Goal: Task Accomplishment & Management: Use online tool/utility

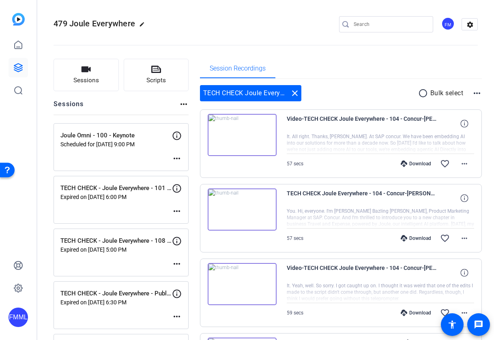
scroll to position [791, 0]
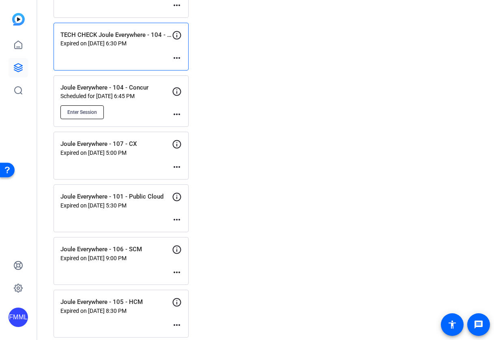
click at [93, 112] on span "Enter Session" at bounding box center [82, 112] width 30 height 6
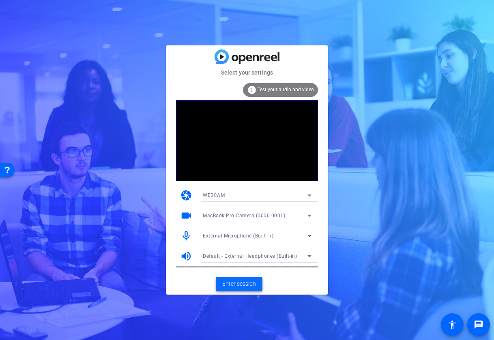
click at [249, 284] on span "Enter session" at bounding box center [239, 284] width 34 height 9
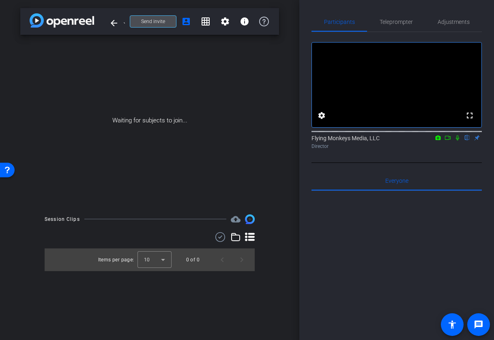
click at [159, 22] on span "Send invite" at bounding box center [153, 21] width 24 height 6
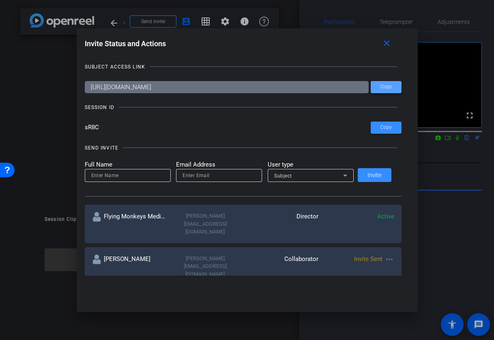
click at [0, 0] on span "Copy" at bounding box center [0, 0] width 0 height 0
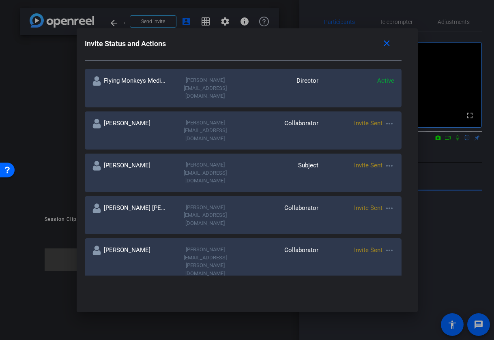
scroll to position [136, 0]
click at [385, 119] on mat-icon "more_horiz" at bounding box center [390, 124] width 10 height 10
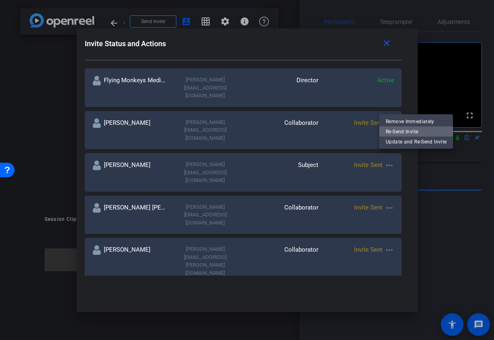
click at [394, 132] on span "Re-Send Invite" at bounding box center [416, 132] width 61 height 10
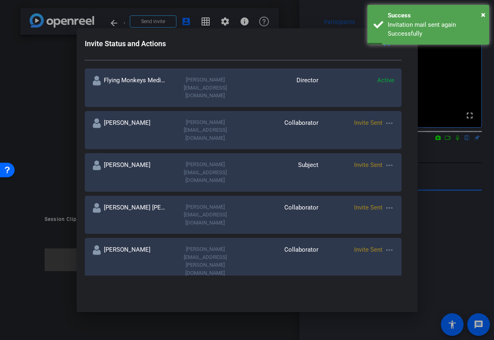
click at [385, 246] on mat-icon "more_horiz" at bounding box center [390, 251] width 10 height 10
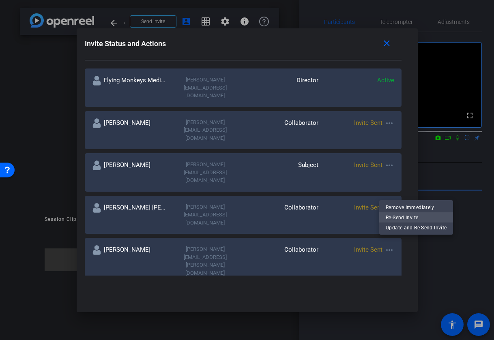
click at [391, 216] on span "Re-Send Invite" at bounding box center [416, 218] width 61 height 10
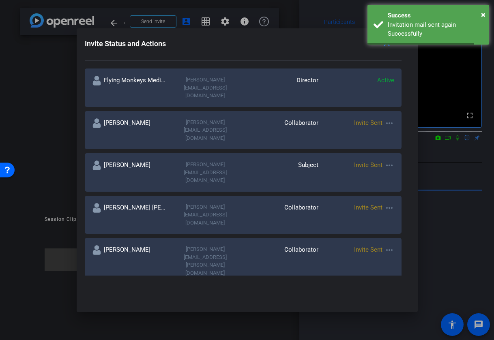
click at [385, 296] on mat-icon "more_horiz" at bounding box center [390, 301] width 10 height 10
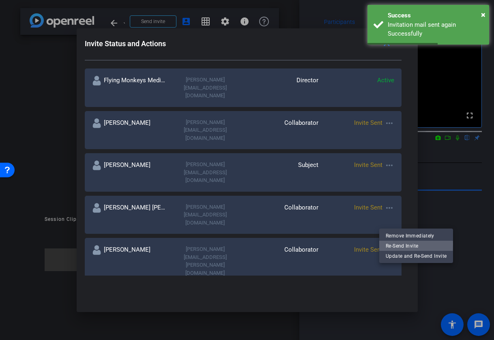
click at [389, 245] on span "Re-Send Invite" at bounding box center [416, 246] width 61 height 10
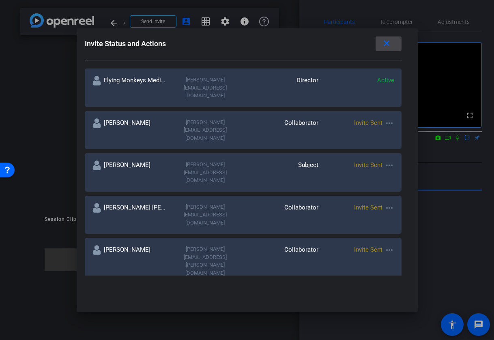
click at [0, 0] on mat-icon "close" at bounding box center [0, 0] width 0 height 0
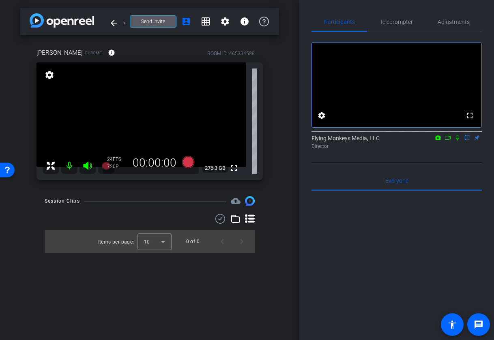
click at [49, 75] on mat-icon "settings" at bounding box center [49, 75] width 11 height 10
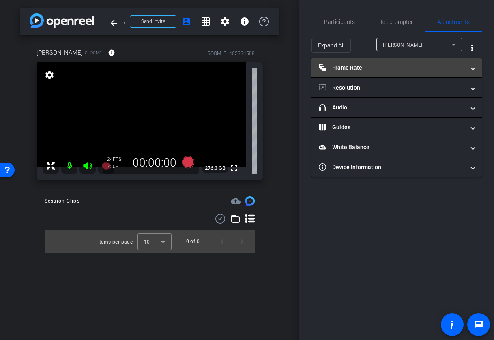
click at [425, 69] on mat-panel-title "Frame Rate Frame Rate" at bounding box center [392, 68] width 146 height 9
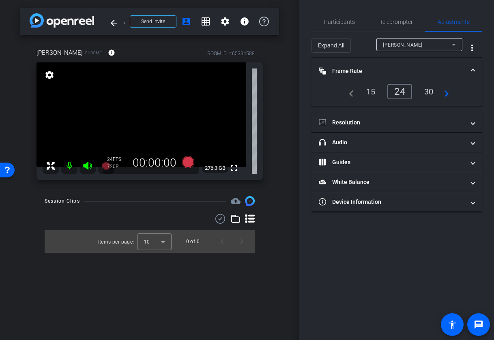
click at [429, 91] on div "30" at bounding box center [429, 92] width 22 height 14
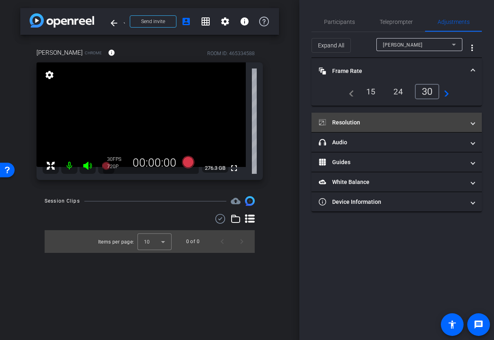
click at [454, 125] on mat-panel-title "Resolution" at bounding box center [392, 123] width 146 height 9
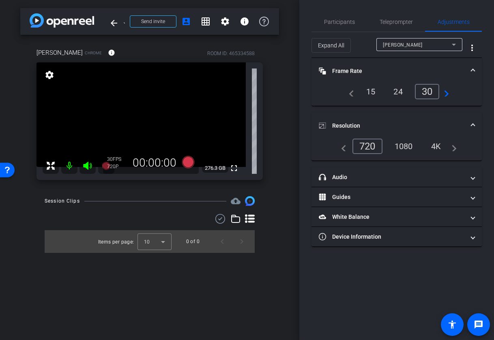
click at [407, 146] on div "1080" at bounding box center [404, 147] width 30 height 14
click at [344, 22] on span "Participants" at bounding box center [339, 22] width 31 height 6
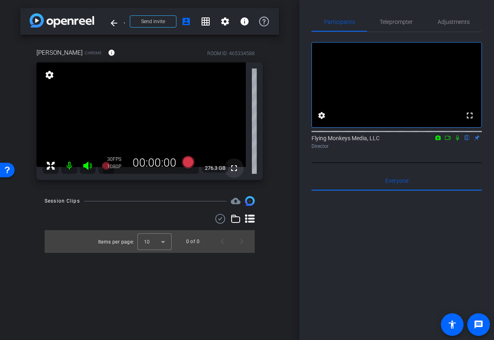
click at [235, 168] on mat-icon "fullscreen" at bounding box center [234, 169] width 10 height 10
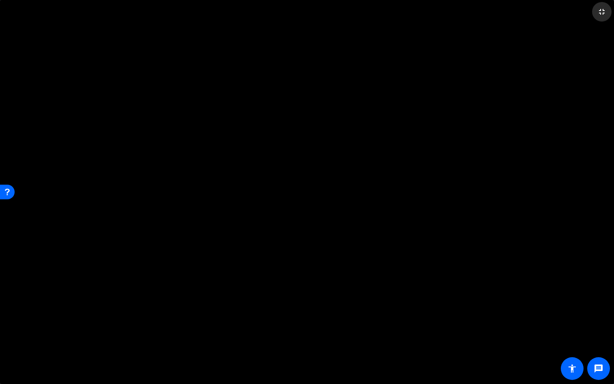
click at [494, 13] on mat-icon "fullscreen_exit" at bounding box center [602, 12] width 10 height 10
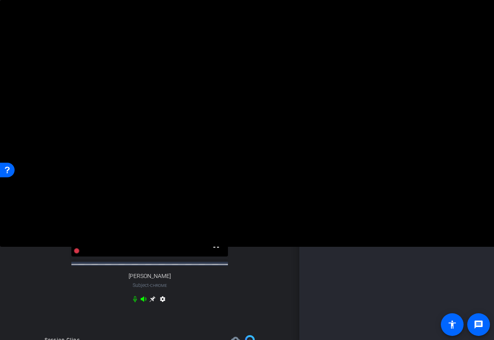
scroll to position [48, 0]
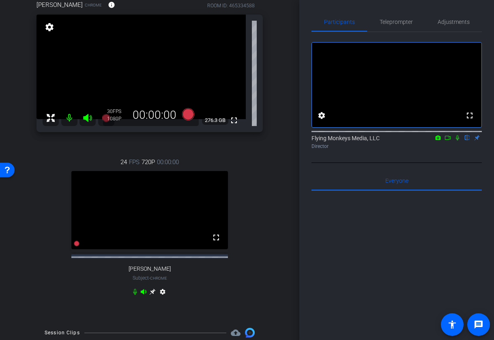
click at [153, 295] on icon at bounding box center [152, 292] width 6 height 6
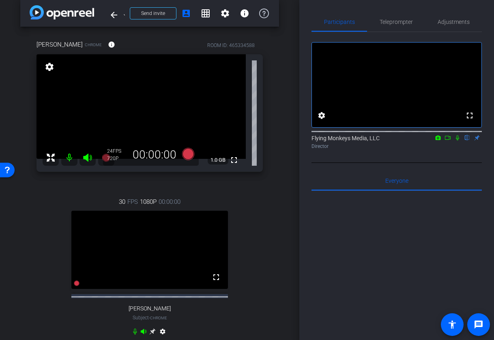
scroll to position [0, 0]
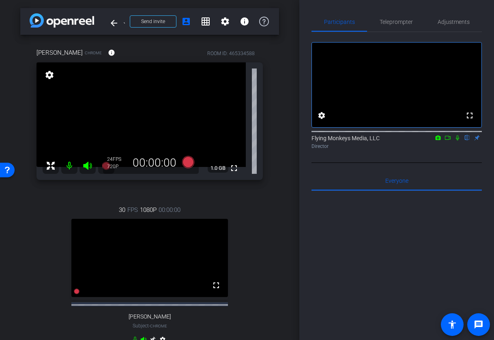
click at [48, 77] on mat-icon "settings" at bounding box center [49, 75] width 11 height 10
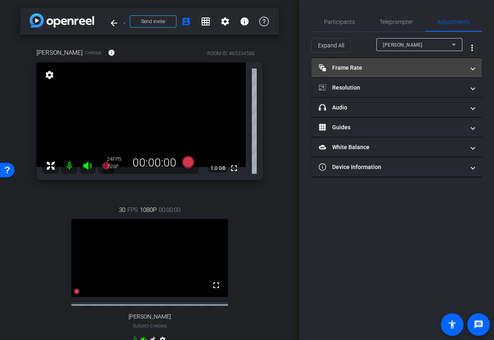
click at [427, 69] on mat-panel-title "Frame Rate Frame Rate" at bounding box center [392, 68] width 146 height 9
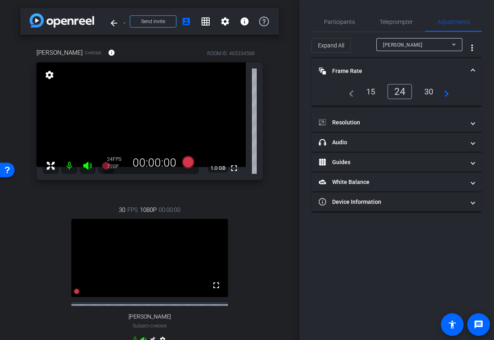
click at [428, 89] on div "30" at bounding box center [429, 92] width 22 height 14
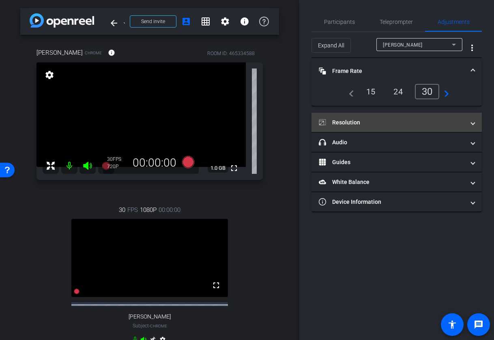
click at [428, 117] on mat-expansion-panel-header "Resolution" at bounding box center [397, 122] width 170 height 19
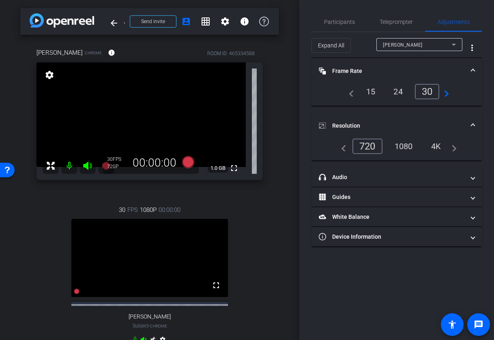
click at [405, 145] on div "1080" at bounding box center [404, 147] width 30 height 14
click at [235, 170] on mat-icon "fullscreen" at bounding box center [234, 169] width 10 height 10
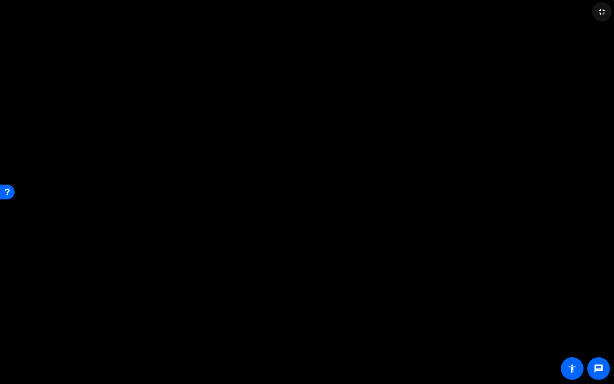
click at [494, 13] on mat-icon "fullscreen_exit" at bounding box center [602, 12] width 10 height 10
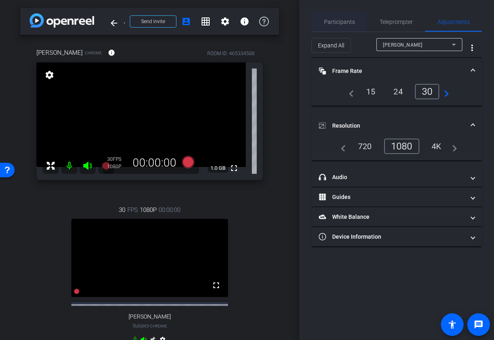
click at [334, 20] on span "Participants" at bounding box center [339, 22] width 31 height 6
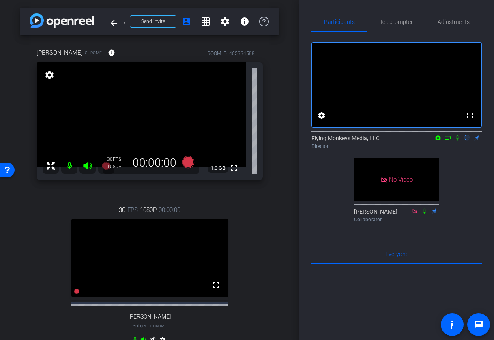
scroll to position [201, 0]
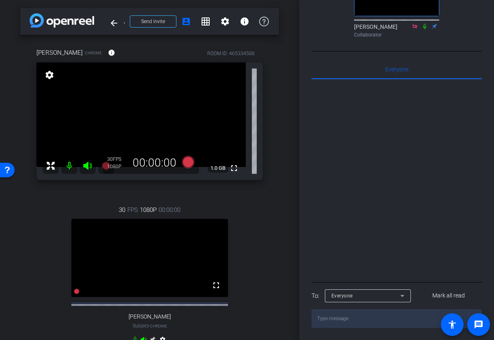
click at [360, 318] on textarea at bounding box center [397, 319] width 170 height 19
paste textarea "https://sap.sharepoint.com/:f:/r/teams/AIAdoptionMarketing/Shared%20Documents/A…"
type textarea "https://sap.sharepoint.com/:f:/r/teams/AIAdoptionMarketing/Shared%20Documents/A…"
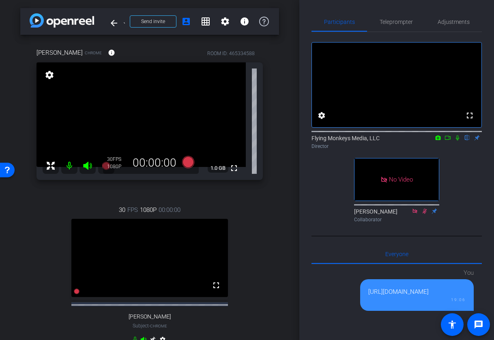
scroll to position [14, 0]
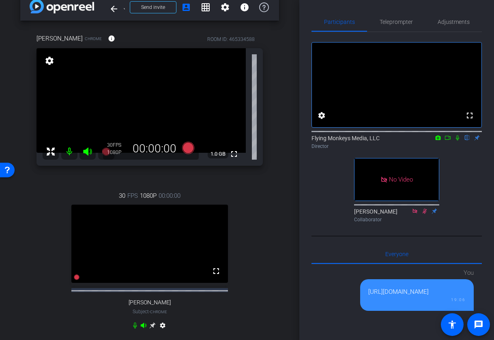
click at [457, 141] on icon at bounding box center [458, 138] width 6 height 6
click at [448, 141] on icon at bounding box center [448, 138] width 6 height 6
click at [190, 150] on icon at bounding box center [188, 148] width 12 height 12
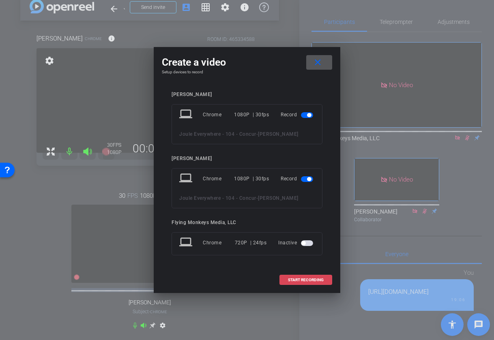
click at [302, 278] on span "START RECORDING" at bounding box center [306, 280] width 36 height 4
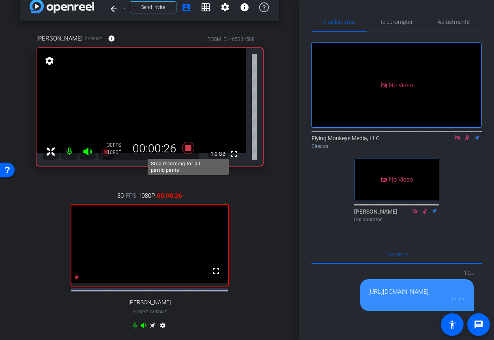
click at [190, 145] on icon at bounding box center [188, 148] width 12 height 12
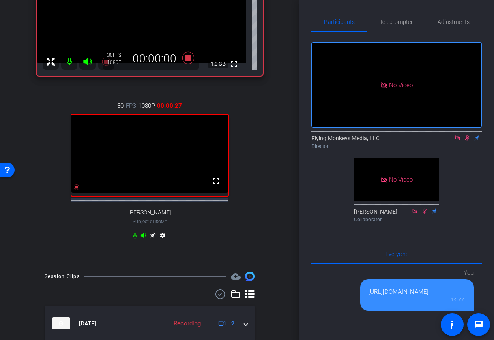
scroll to position [140, 0]
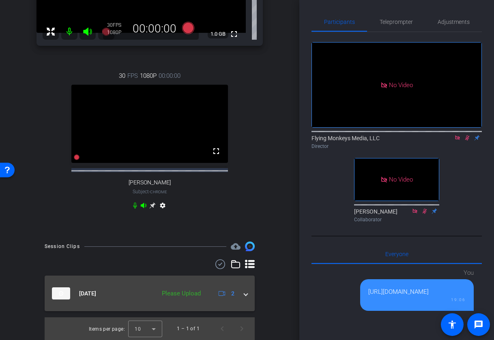
click at [248, 297] on mat-expansion-panel-header "Aug 29, 2025 Please Upload 2" at bounding box center [150, 294] width 210 height 36
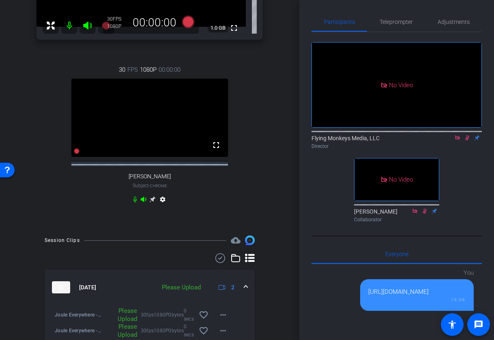
click at [465, 141] on icon at bounding box center [467, 138] width 6 height 6
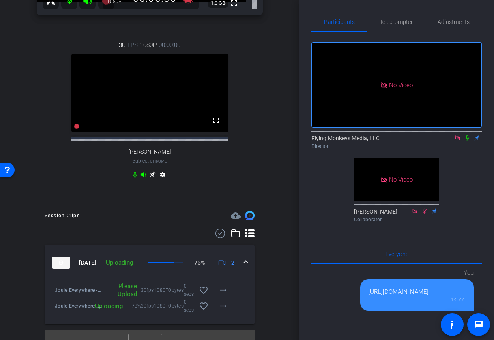
scroll to position [186, 0]
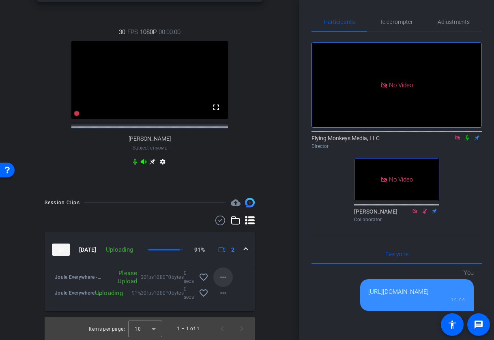
click at [222, 277] on mat-icon "more_horiz" at bounding box center [223, 278] width 10 height 10
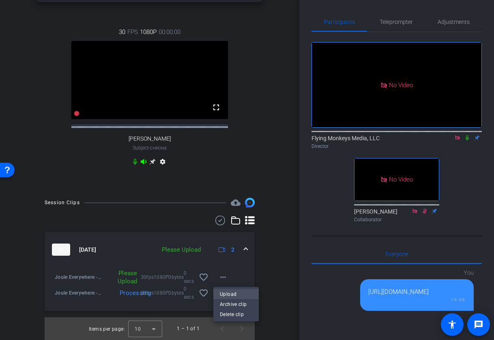
click at [226, 293] on span "Upload" at bounding box center [236, 294] width 32 height 10
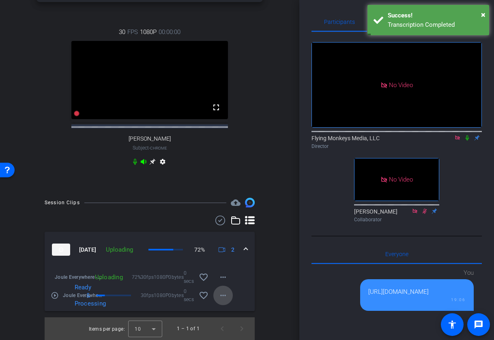
click at [226, 296] on mat-icon "more_horiz" at bounding box center [223, 296] width 10 height 10
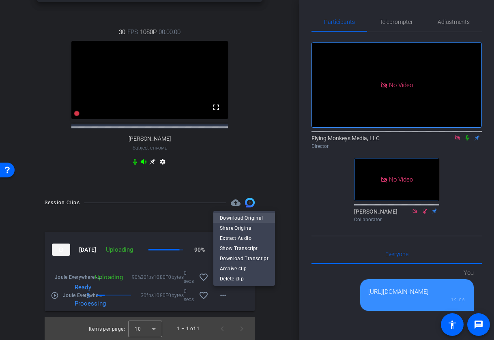
click at [243, 220] on span "Download Original" at bounding box center [244, 218] width 49 height 10
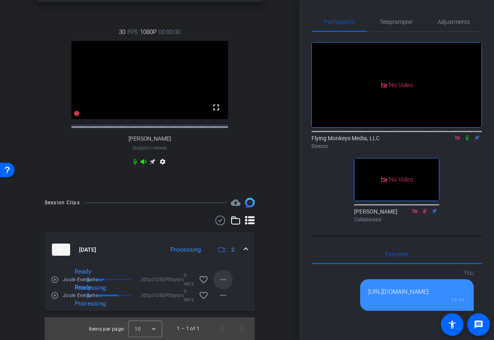
click at [224, 281] on mat-icon "more_horiz" at bounding box center [223, 280] width 10 height 10
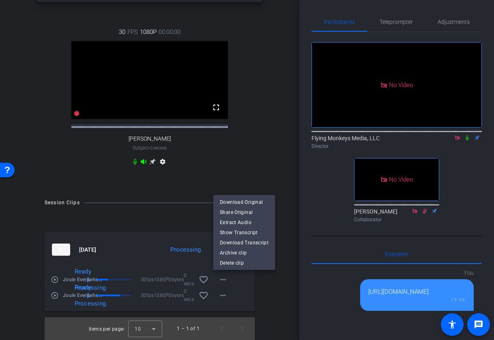
click at [175, 221] on div at bounding box center [247, 170] width 494 height 340
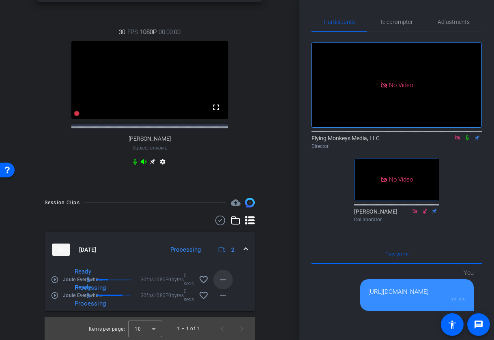
click at [222, 278] on mat-icon "more_horiz" at bounding box center [223, 280] width 10 height 10
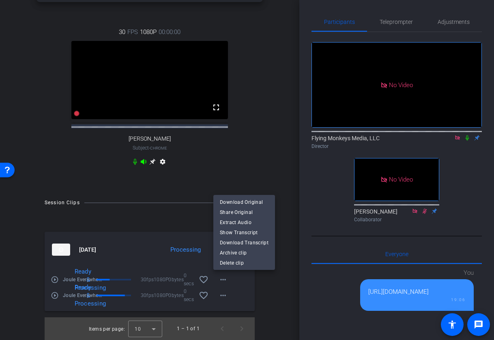
click at [222, 297] on div at bounding box center [247, 170] width 494 height 340
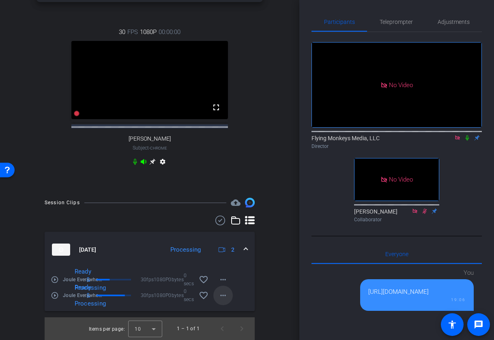
click at [222, 296] on mat-icon "more_horiz" at bounding box center [223, 296] width 10 height 10
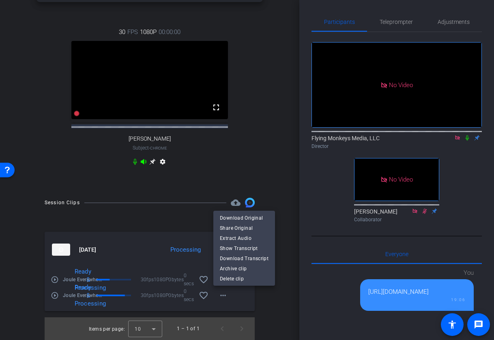
click at [166, 215] on div at bounding box center [247, 170] width 494 height 340
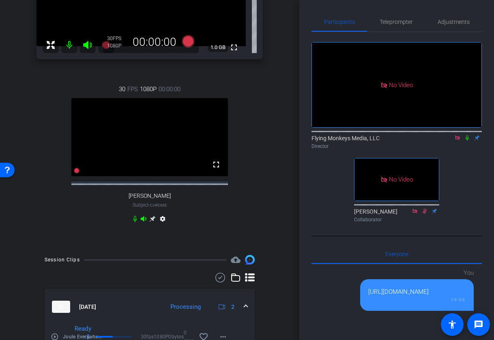
scroll to position [114, 0]
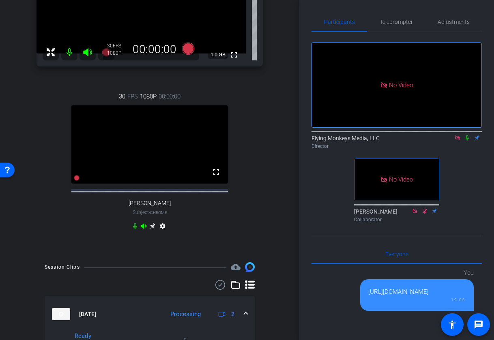
click at [150, 230] on icon at bounding box center [152, 226] width 6 height 6
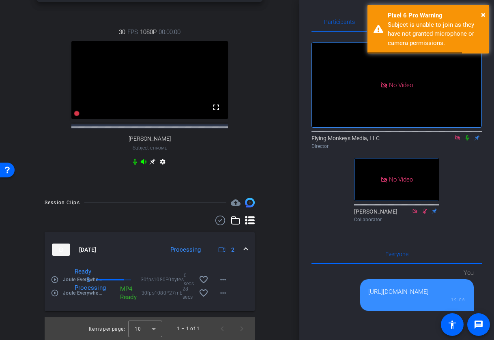
scroll to position [186, 0]
click at [220, 293] on mat-icon "more_horiz" at bounding box center [223, 294] width 10 height 10
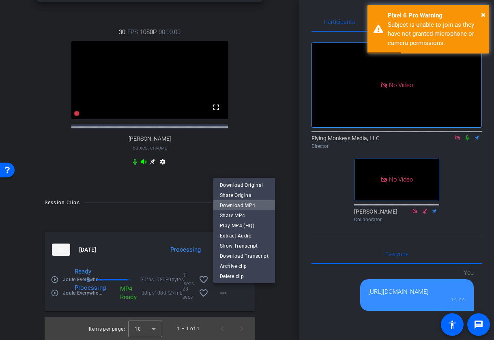
click at [246, 209] on span "Download MP4" at bounding box center [244, 205] width 49 height 10
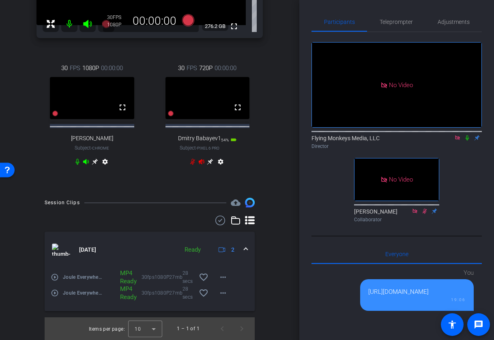
scroll to position [148, 0]
click at [193, 165] on icon at bounding box center [193, 162] width 6 height 6
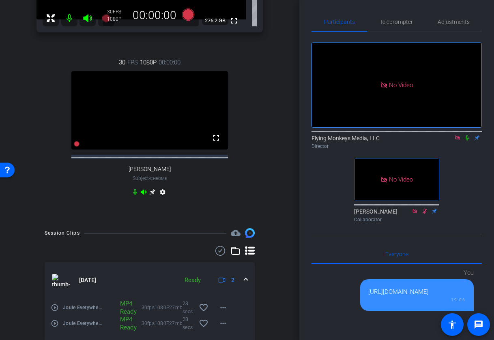
click at [202, 200] on div "30 FPS 1080P 00:00:00 fullscreen Dmitry Babayev Subject - Chrome settings" at bounding box center [150, 129] width 226 height 168
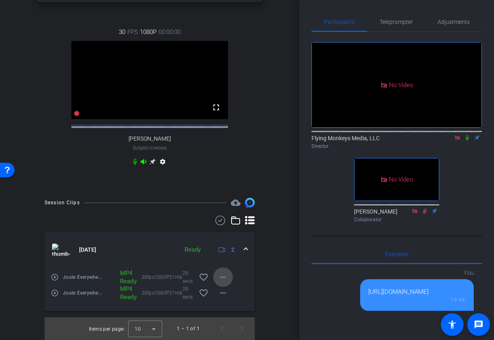
click at [226, 279] on mat-icon "more_horiz" at bounding box center [223, 278] width 10 height 10
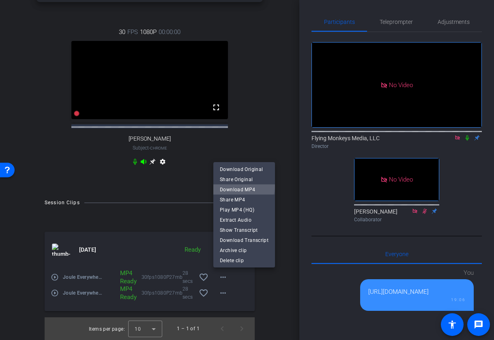
click at [243, 186] on span "Download MP4" at bounding box center [244, 190] width 49 height 10
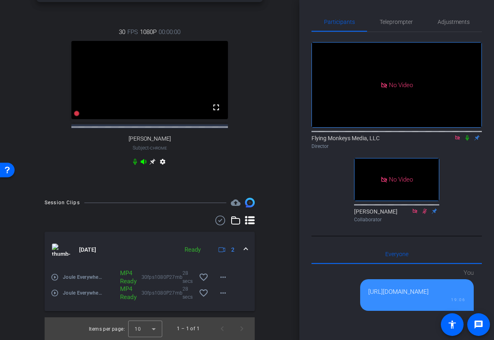
click at [468, 141] on icon at bounding box center [467, 138] width 6 height 6
click at [463, 142] on mat-icon at bounding box center [468, 137] width 10 height 7
click at [467, 141] on icon at bounding box center [467, 138] width 6 height 6
click at [142, 163] on icon at bounding box center [143, 162] width 6 height 6
click at [136, 162] on icon at bounding box center [135, 162] width 4 height 6
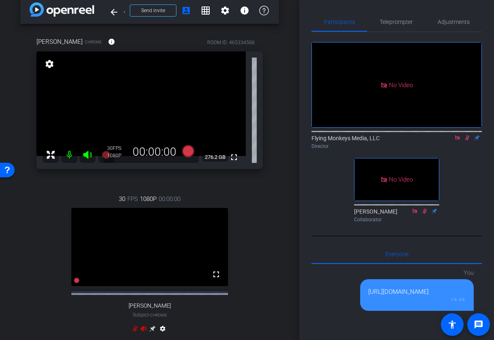
scroll to position [0, 0]
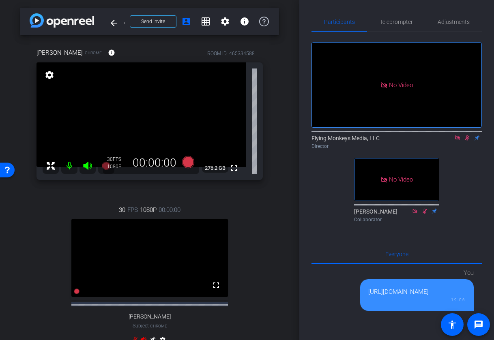
click at [86, 166] on icon at bounding box center [87, 166] width 9 height 8
click at [70, 165] on mat-icon at bounding box center [69, 166] width 16 height 16
click at [465, 141] on icon at bounding box center [467, 138] width 4 height 5
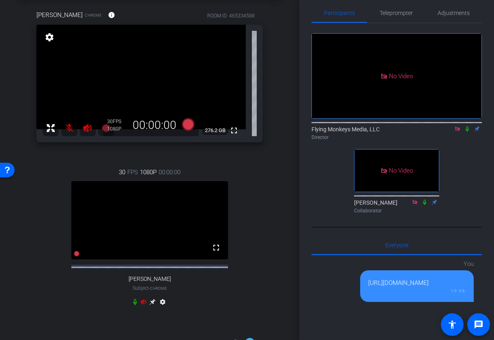
scroll to position [49, 0]
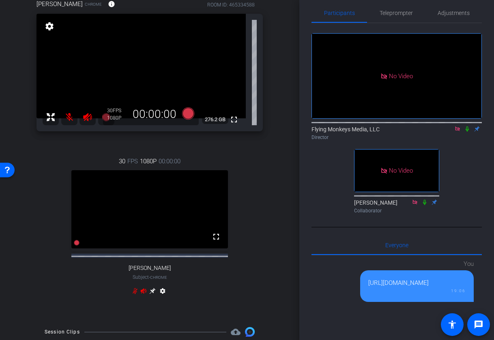
click at [143, 295] on icon at bounding box center [143, 291] width 6 height 6
click at [136, 295] on icon at bounding box center [135, 292] width 5 height 6
click at [92, 114] on icon at bounding box center [88, 117] width 10 height 10
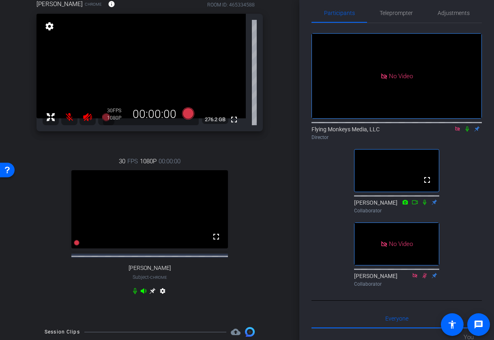
click at [68, 118] on mat-icon at bounding box center [69, 117] width 16 height 16
click at [458, 132] on icon at bounding box center [458, 129] width 6 height 6
click at [88, 120] on icon at bounding box center [87, 117] width 9 height 8
click at [69, 117] on mat-icon at bounding box center [69, 117] width 16 height 16
click at [86, 116] on icon at bounding box center [87, 117] width 9 height 8
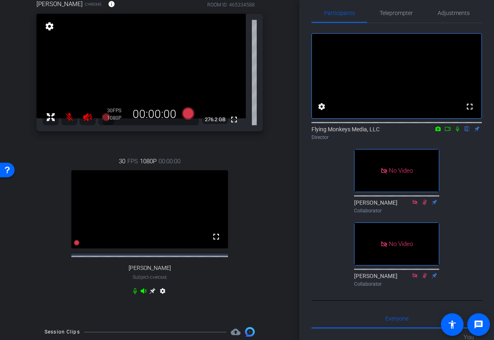
click at [70, 116] on mat-icon at bounding box center [69, 117] width 16 height 16
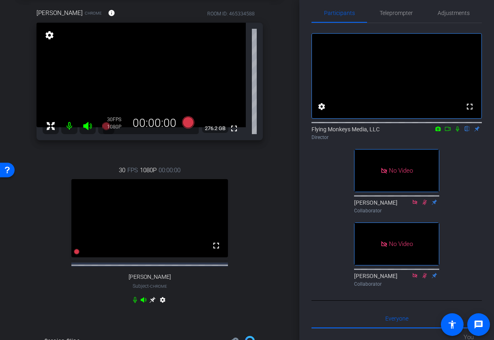
scroll to position [42, 0]
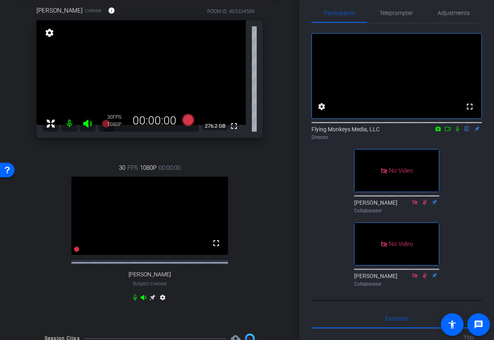
click at [459, 132] on icon at bounding box center [458, 129] width 6 height 6
click at [449, 132] on icon at bounding box center [448, 129] width 6 height 6
click at [187, 120] on icon at bounding box center [188, 120] width 12 height 12
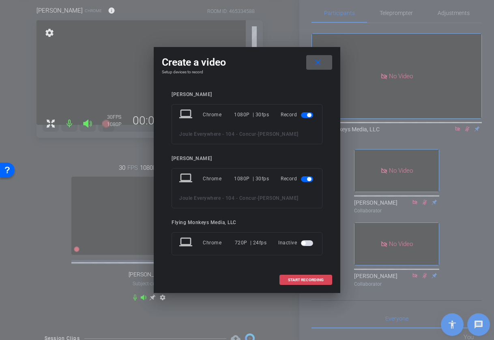
click at [310, 278] on span "START RECORDING" at bounding box center [306, 280] width 36 height 4
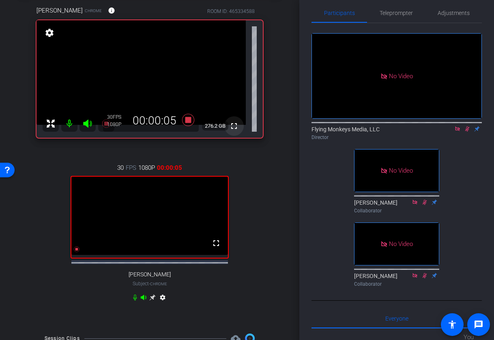
click at [234, 128] on mat-icon "fullscreen" at bounding box center [234, 126] width 10 height 10
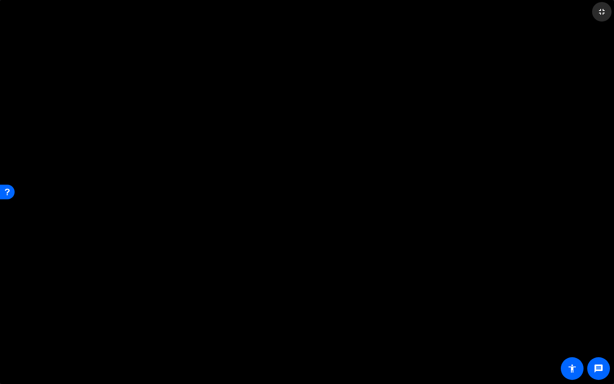
click at [494, 12] on mat-icon "fullscreen_exit" at bounding box center [602, 12] width 10 height 10
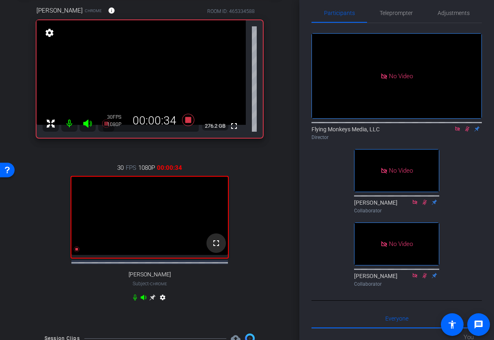
click at [213, 248] on mat-icon "fullscreen" at bounding box center [216, 244] width 10 height 10
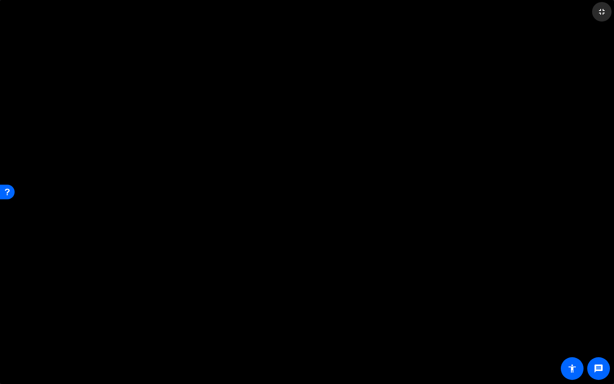
click at [494, 16] on mat-icon "fullscreen_exit" at bounding box center [602, 12] width 10 height 10
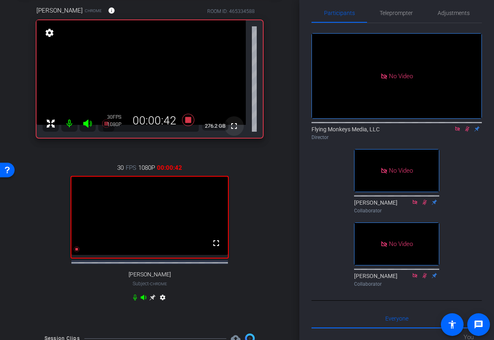
click at [235, 126] on mat-icon "fullscreen" at bounding box center [234, 126] width 10 height 10
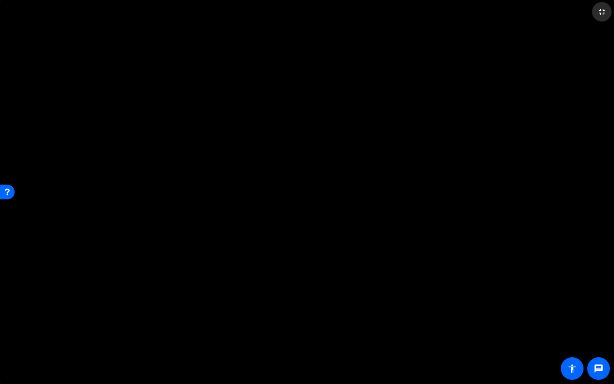
click at [494, 12] on mat-icon "fullscreen_exit" at bounding box center [602, 12] width 10 height 10
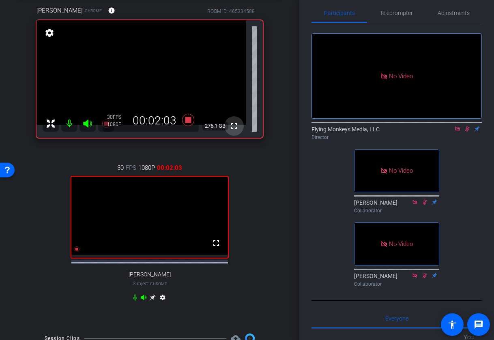
click at [234, 125] on mat-icon "fullscreen" at bounding box center [234, 126] width 10 height 10
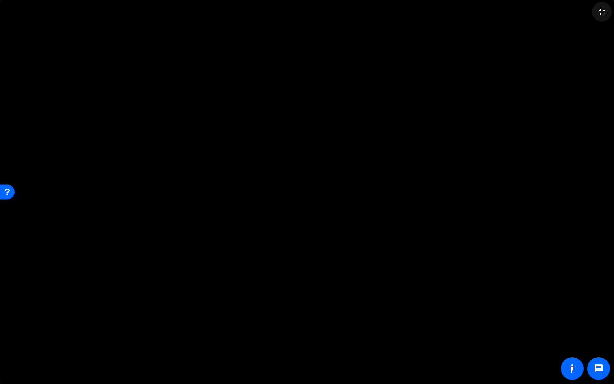
click at [494, 13] on mat-icon "fullscreen_exit" at bounding box center [602, 12] width 10 height 10
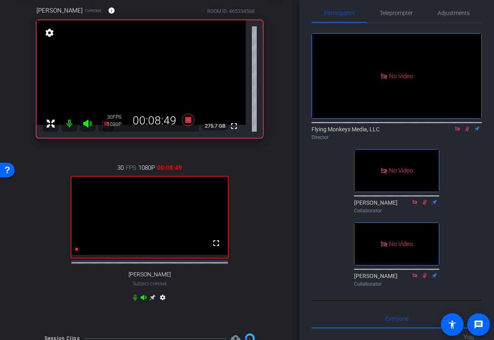
click at [153, 301] on icon at bounding box center [152, 298] width 6 height 6
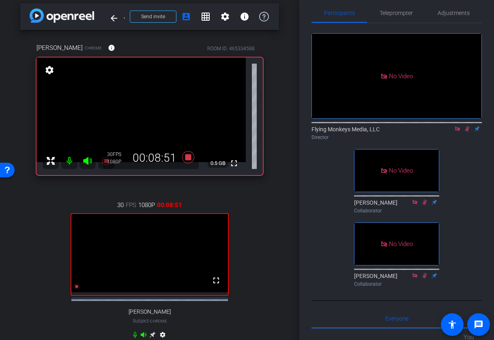
scroll to position [2, 0]
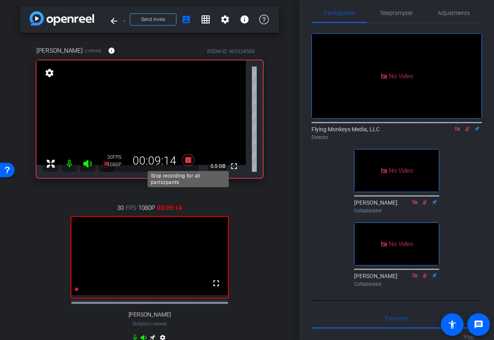
click at [188, 160] on icon at bounding box center [188, 160] width 12 height 12
click at [467, 132] on icon at bounding box center [467, 129] width 6 height 6
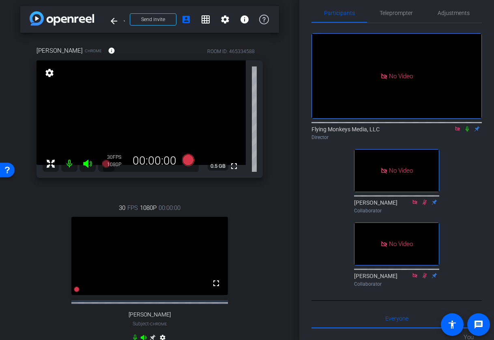
click at [456, 131] on icon at bounding box center [457, 129] width 4 height 4
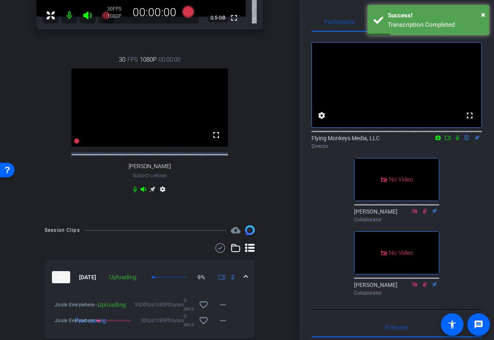
scroll to position [184, 0]
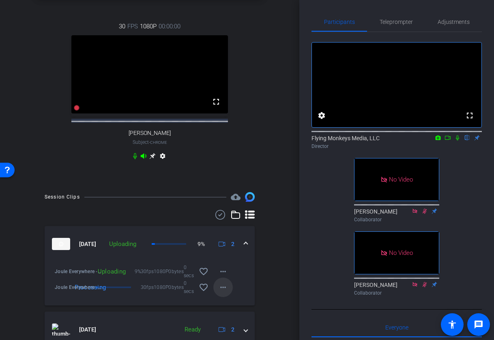
click at [221, 293] on mat-icon "more_horiz" at bounding box center [223, 288] width 10 height 10
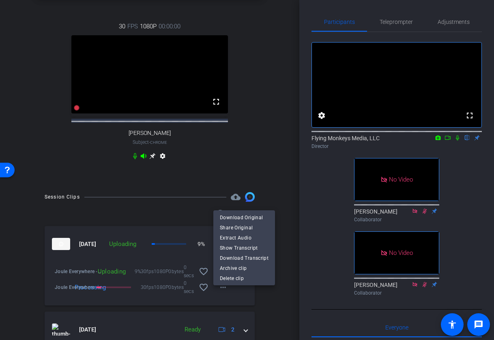
click at [264, 302] on div at bounding box center [247, 170] width 494 height 340
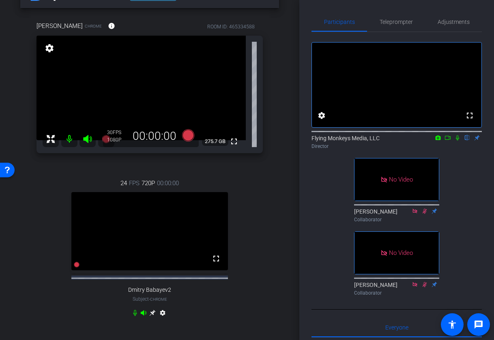
scroll to position [29, 0]
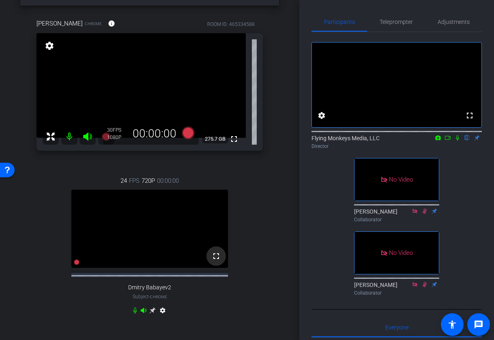
click at [217, 261] on mat-icon "fullscreen" at bounding box center [216, 257] width 10 height 10
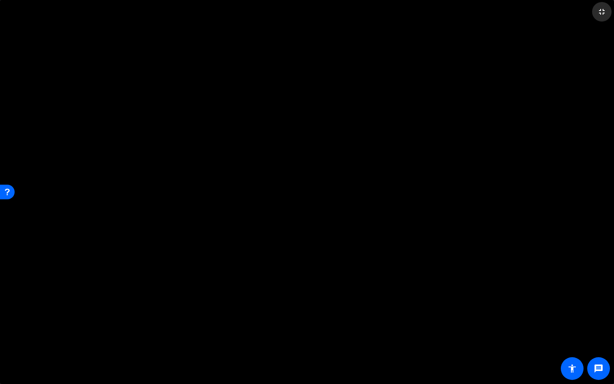
click at [494, 13] on mat-icon "fullscreen_exit" at bounding box center [602, 12] width 10 height 10
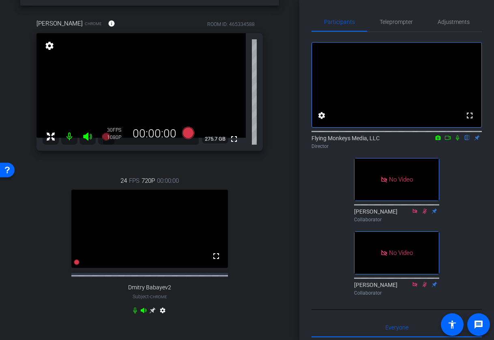
click at [151, 314] on icon at bounding box center [152, 311] width 6 height 6
click at [47, 49] on mat-icon "settings" at bounding box center [49, 46] width 11 height 10
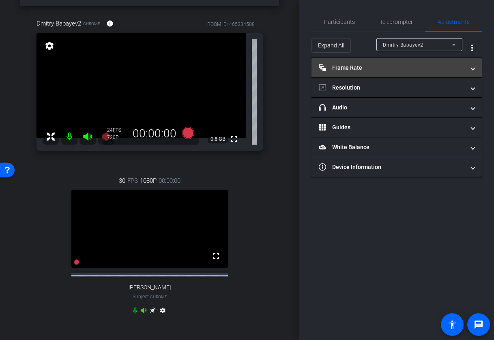
click at [405, 63] on mat-expansion-panel-header "Frame Rate Frame Rate" at bounding box center [397, 67] width 170 height 19
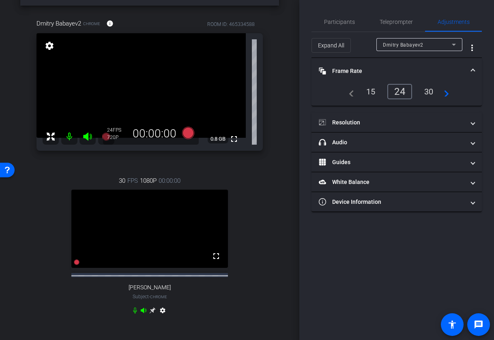
click at [431, 93] on div "30" at bounding box center [429, 92] width 22 height 14
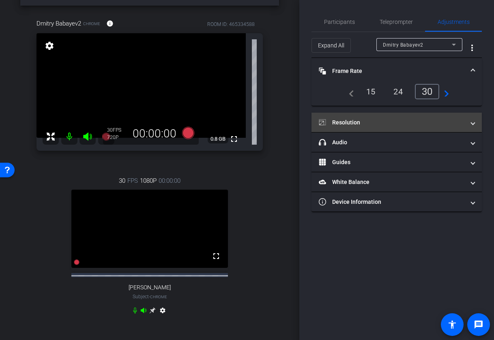
click at [433, 123] on mat-panel-title "Resolution" at bounding box center [392, 123] width 146 height 9
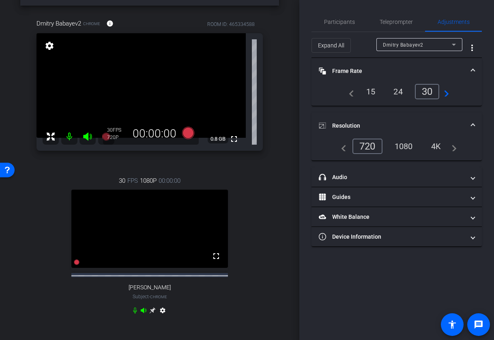
click at [405, 147] on div "1080" at bounding box center [404, 147] width 30 height 14
click at [338, 19] on span "Participants" at bounding box center [339, 22] width 31 height 6
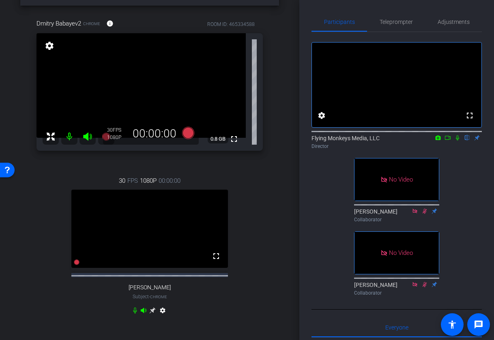
click at [458, 141] on icon at bounding box center [457, 138] width 3 height 5
click at [448, 141] on icon at bounding box center [448, 138] width 6 height 6
click at [188, 132] on icon at bounding box center [188, 133] width 12 height 12
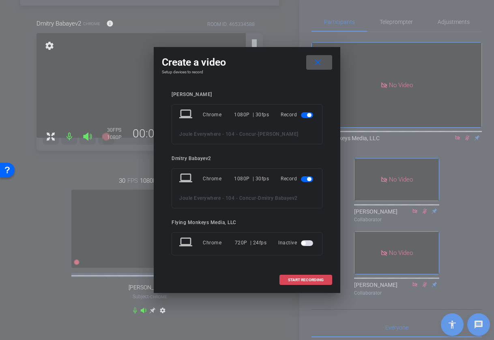
click at [315, 281] on span "START RECORDING" at bounding box center [306, 280] width 36 height 4
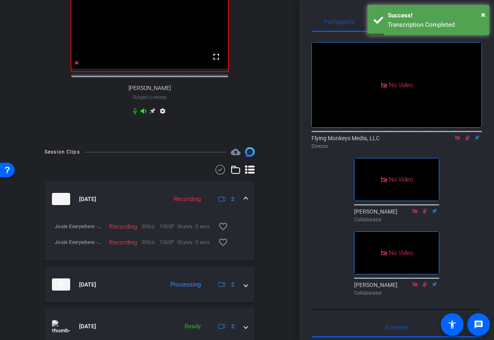
scroll to position [241, 0]
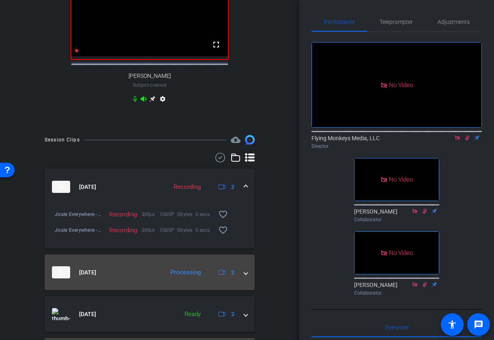
click at [245, 277] on span at bounding box center [245, 273] width 3 height 9
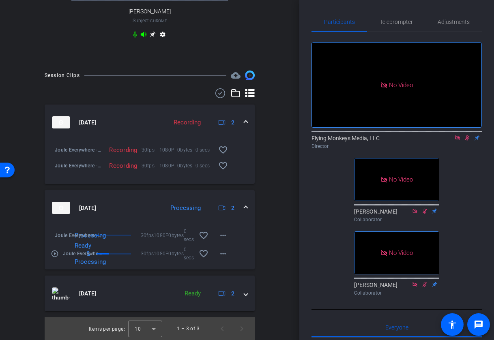
scroll to position [312, 0]
click at [246, 205] on span at bounding box center [245, 208] width 3 height 9
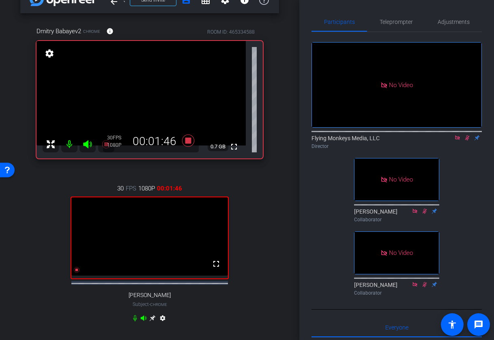
scroll to position [19, 0]
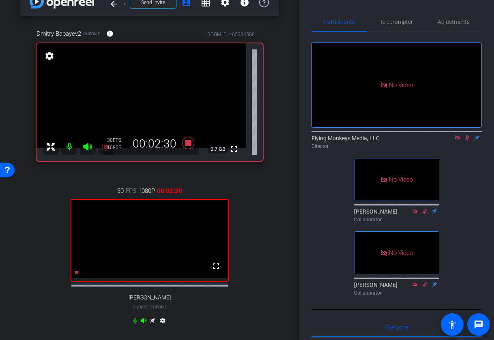
click at [468, 141] on icon at bounding box center [467, 138] width 6 height 6
click at [189, 144] on icon at bounding box center [188, 143] width 12 height 12
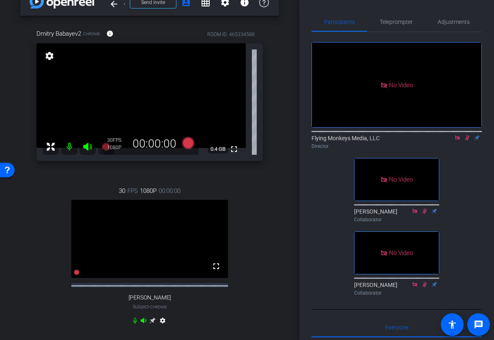
click at [465, 141] on icon at bounding box center [467, 138] width 6 height 6
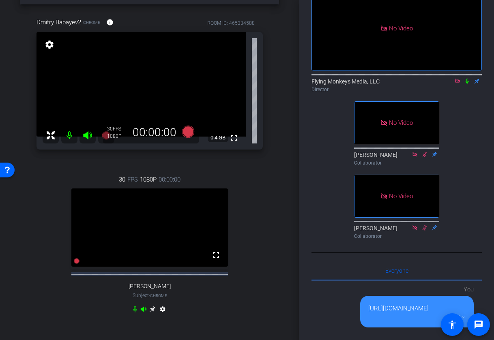
scroll to position [0, 0]
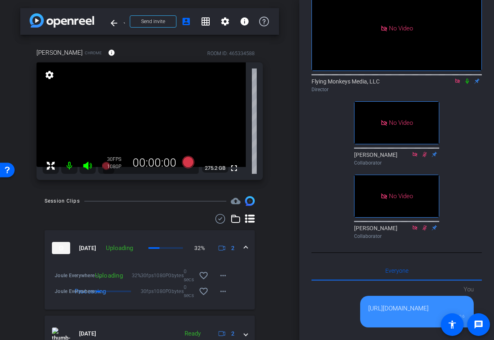
click at [468, 84] on icon at bounding box center [467, 81] width 6 height 6
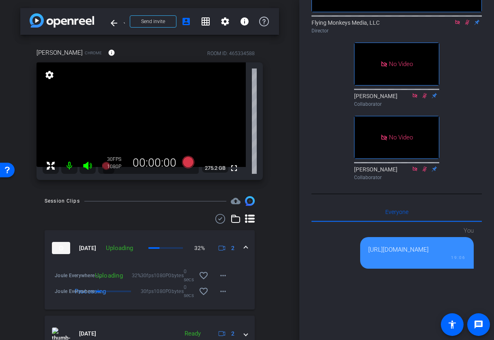
scroll to position [82, 0]
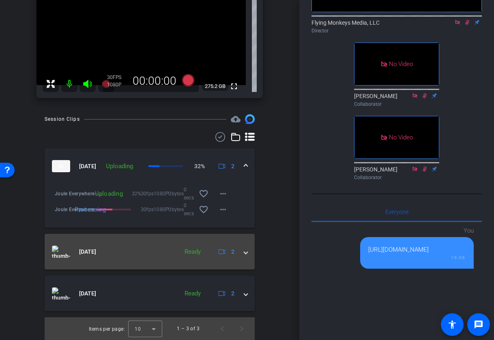
click at [242, 256] on div "Aug 29, 2025 Ready 2" at bounding box center [148, 252] width 192 height 12
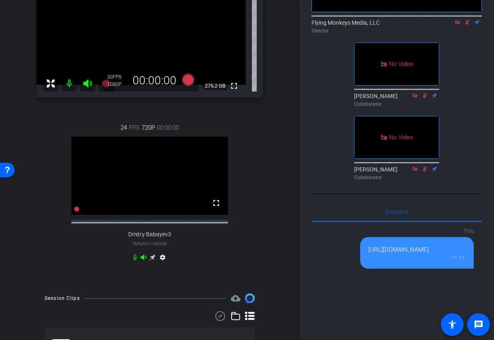
click at [144, 260] on icon at bounding box center [144, 257] width 6 height 5
click at [218, 208] on mat-icon "fullscreen" at bounding box center [216, 203] width 10 height 10
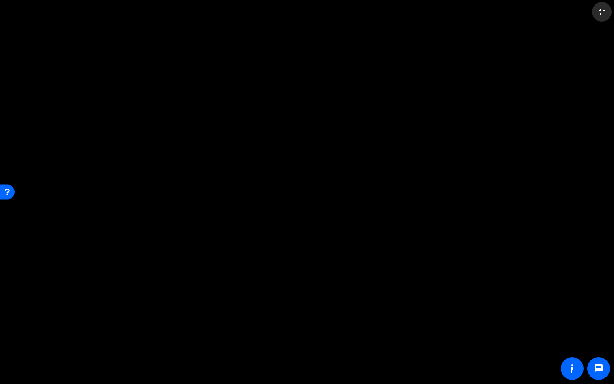
click at [494, 11] on mat-icon "fullscreen_exit" at bounding box center [602, 12] width 10 height 10
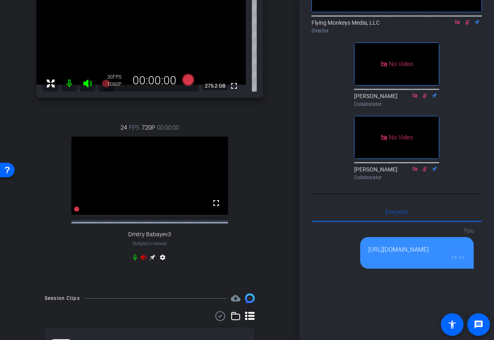
click at [144, 260] on icon at bounding box center [144, 257] width 6 height 5
click at [154, 261] on icon at bounding box center [152, 257] width 6 height 6
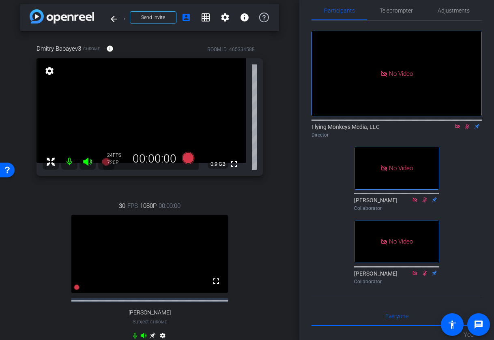
scroll to position [0, 0]
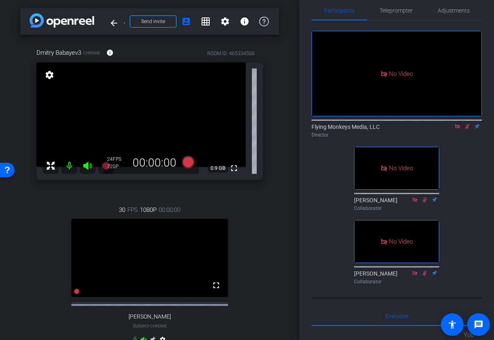
click at [56, 77] on video at bounding box center [141, 114] width 209 height 105
click at [51, 76] on mat-icon "settings" at bounding box center [49, 75] width 11 height 10
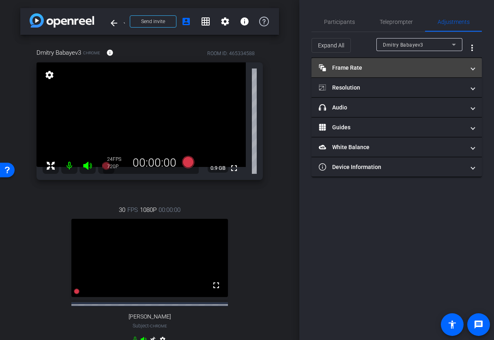
click at [425, 69] on mat-panel-title "Frame Rate Frame Rate" at bounding box center [392, 68] width 146 height 9
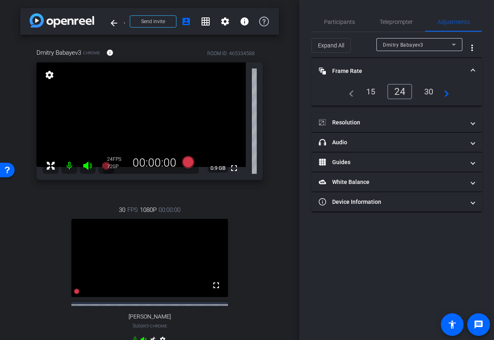
click at [433, 93] on div "30" at bounding box center [429, 92] width 22 height 14
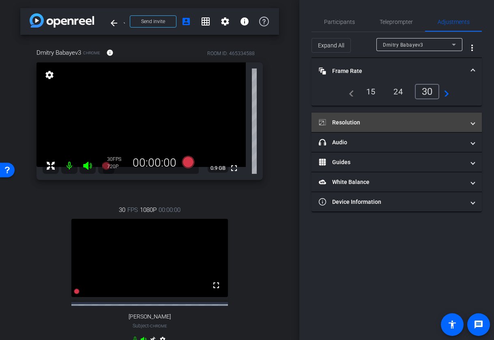
click at [420, 115] on mat-expansion-panel-header "Resolution" at bounding box center [397, 122] width 170 height 19
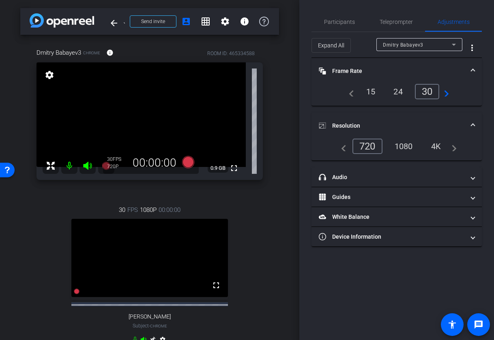
click at [407, 140] on div "1080" at bounding box center [404, 147] width 30 height 14
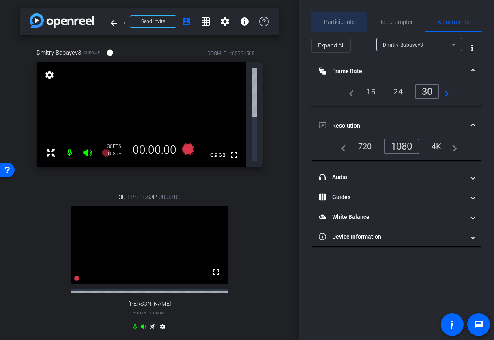
click at [332, 22] on span "Participants" at bounding box center [339, 22] width 31 height 6
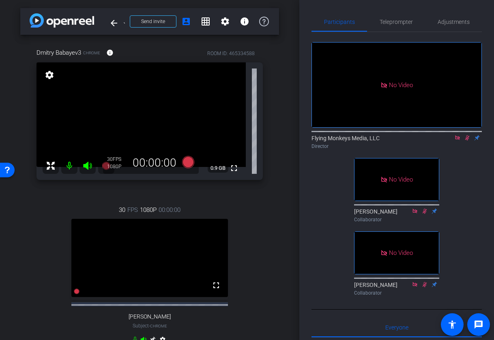
click at [468, 135] on icon at bounding box center [467, 138] width 6 height 6
click at [468, 136] on icon at bounding box center [467, 138] width 3 height 5
click at [190, 161] on icon at bounding box center [188, 162] width 12 height 12
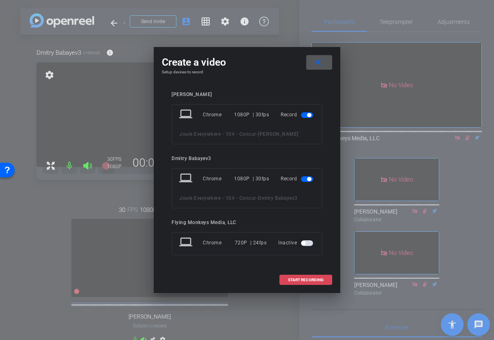
click at [310, 279] on span "START RECORDING" at bounding box center [306, 280] width 36 height 4
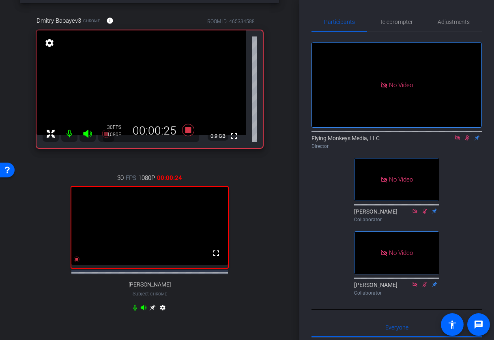
scroll to position [31, 0]
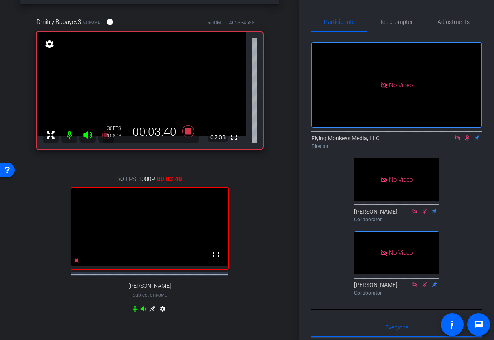
click at [467, 136] on icon at bounding box center [467, 138] width 4 height 5
click at [468, 135] on icon at bounding box center [467, 138] width 6 height 6
click at [186, 134] on icon at bounding box center [188, 131] width 12 height 12
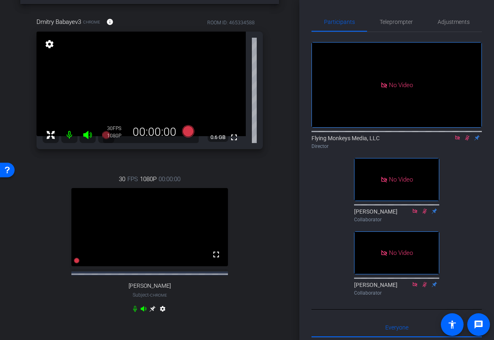
click at [468, 136] on icon at bounding box center [467, 138] width 4 height 5
click at [457, 135] on icon at bounding box center [458, 138] width 6 height 6
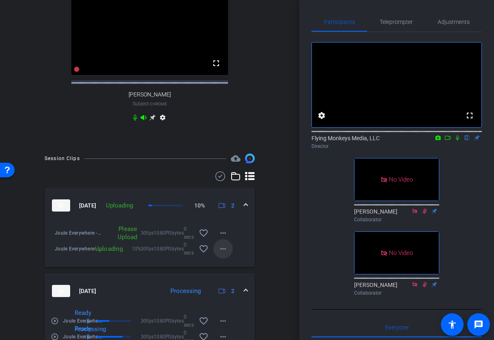
scroll to position [226, 0]
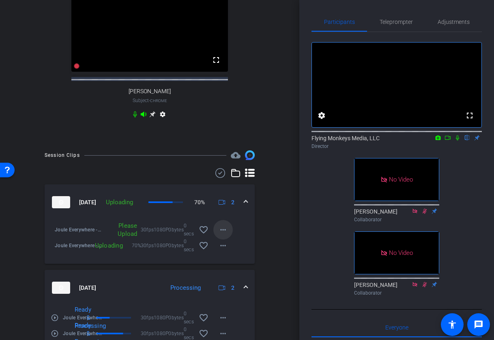
click at [222, 235] on mat-icon "more_horiz" at bounding box center [223, 230] width 10 height 10
click at [231, 250] on button "Upload" at bounding box center [235, 255] width 45 height 10
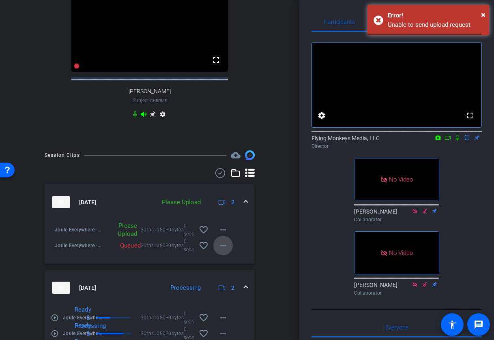
click at [224, 251] on mat-icon "more_horiz" at bounding box center [223, 246] width 10 height 10
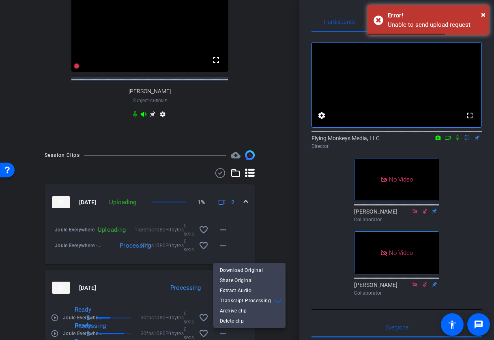
click at [289, 196] on div at bounding box center [247, 170] width 494 height 340
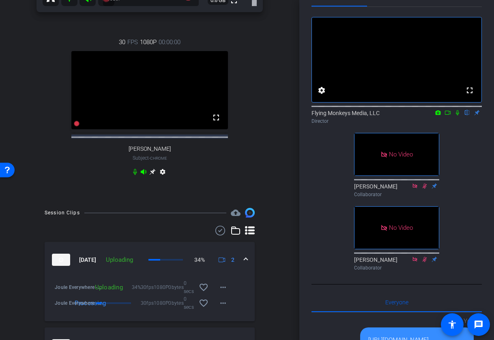
scroll to position [0, 0]
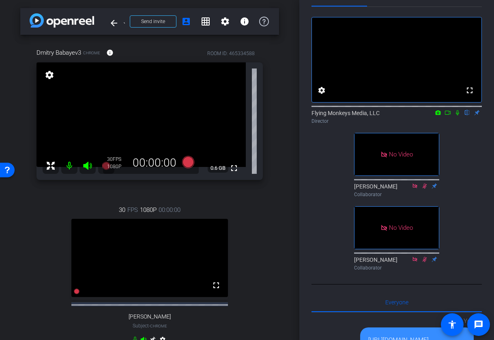
click at [458, 116] on icon at bounding box center [458, 113] width 6 height 6
click at [449, 115] on icon at bounding box center [448, 113] width 6 height 4
click at [189, 164] on icon at bounding box center [188, 162] width 12 height 12
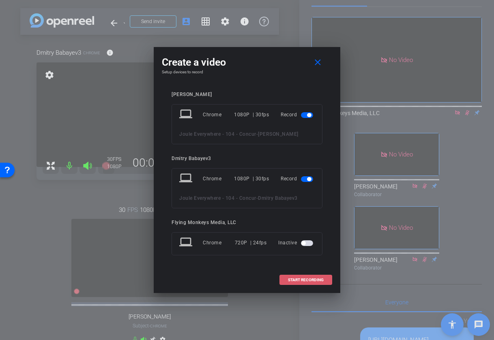
click at [299, 279] on span "START RECORDING" at bounding box center [306, 280] width 36 height 4
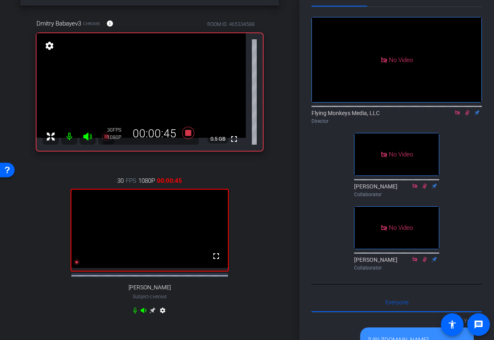
scroll to position [30, 0]
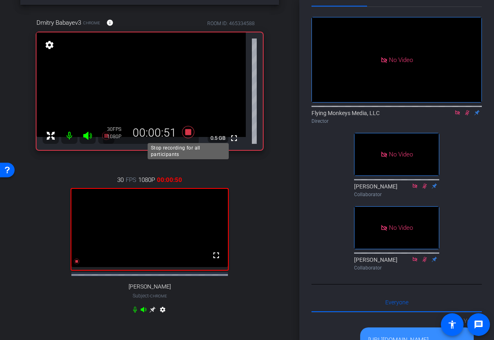
click at [188, 132] on icon at bounding box center [188, 132] width 12 height 12
click at [469, 116] on icon at bounding box center [467, 113] width 6 height 6
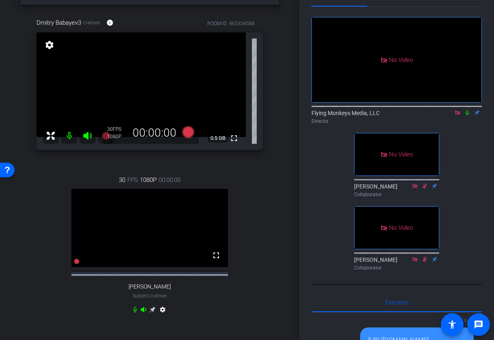
click at [459, 116] on icon at bounding box center [458, 113] width 6 height 6
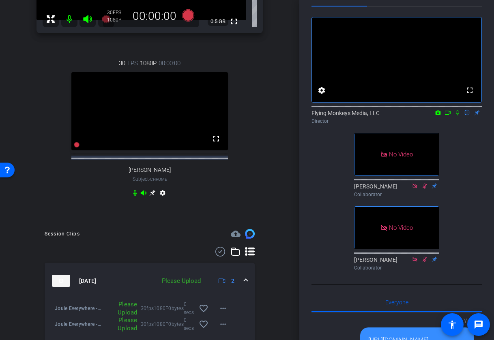
scroll to position [168, 0]
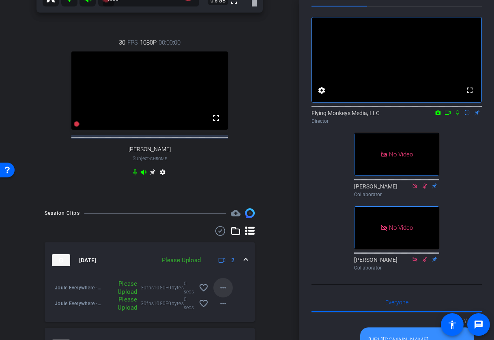
click at [224, 293] on mat-icon "more_horiz" at bounding box center [223, 288] width 10 height 10
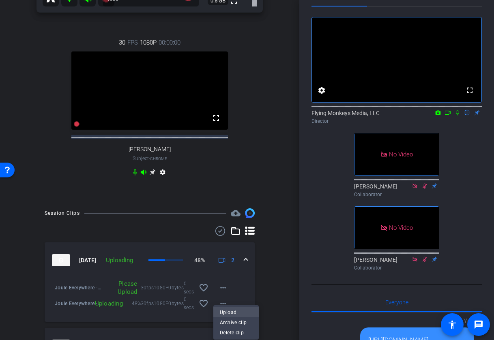
click at [232, 315] on span "Upload" at bounding box center [236, 313] width 32 height 10
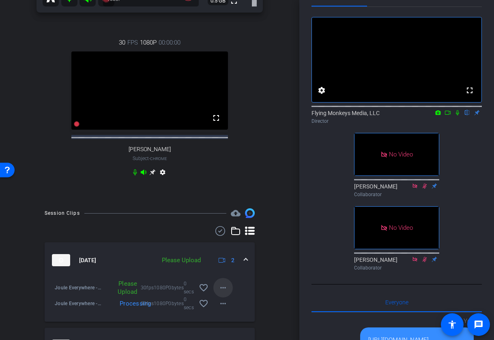
click at [228, 293] on span at bounding box center [222, 287] width 19 height 19
click at [235, 310] on span "Upload" at bounding box center [236, 313] width 32 height 10
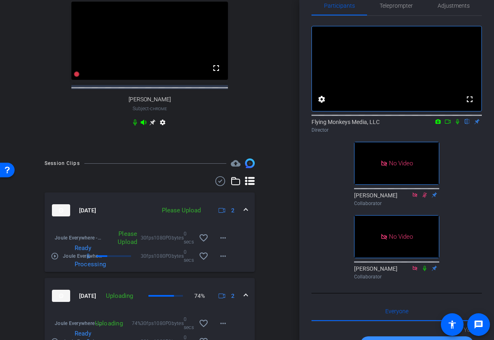
scroll to position [218, 0]
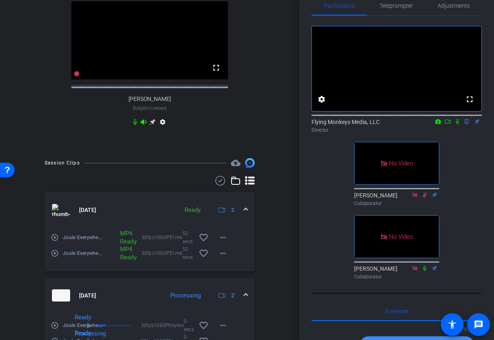
click at [458, 125] on icon at bounding box center [458, 122] width 6 height 6
click at [448, 124] on icon at bounding box center [448, 122] width 6 height 4
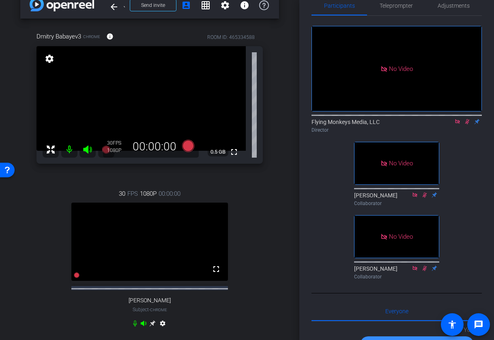
scroll to position [0, 0]
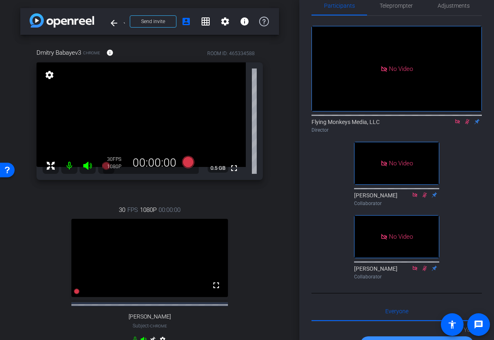
click at [465, 125] on icon at bounding box center [467, 122] width 6 height 6
click at [457, 124] on icon at bounding box center [457, 121] width 4 height 4
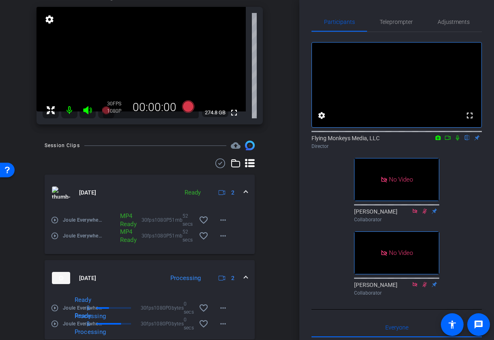
scroll to position [41, 0]
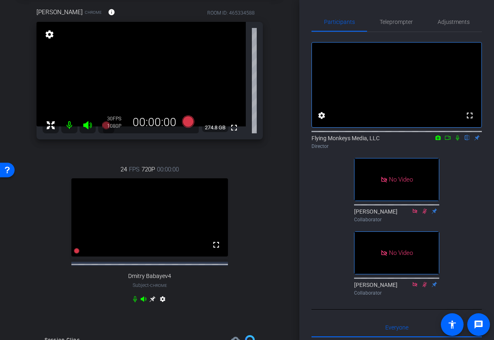
click at [153, 303] on icon at bounding box center [152, 300] width 6 height 6
click at [50, 35] on mat-icon "settings" at bounding box center [49, 35] width 11 height 10
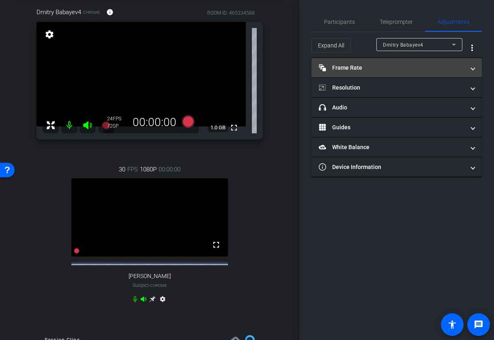
click at [381, 65] on mat-panel-title "Frame Rate Frame Rate" at bounding box center [392, 68] width 146 height 9
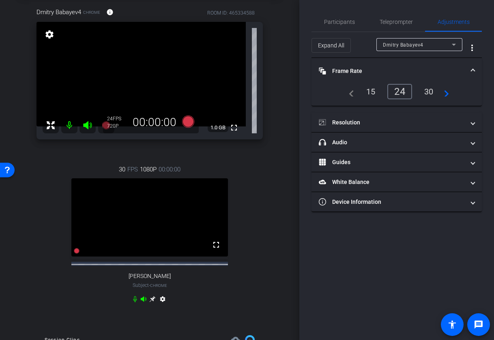
click at [430, 93] on div "30" at bounding box center [429, 92] width 22 height 14
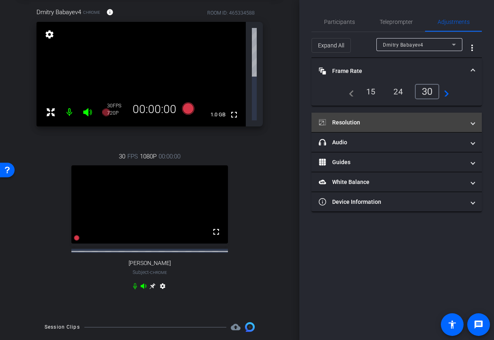
click at [403, 117] on mat-expansion-panel-header "Resolution" at bounding box center [397, 122] width 170 height 19
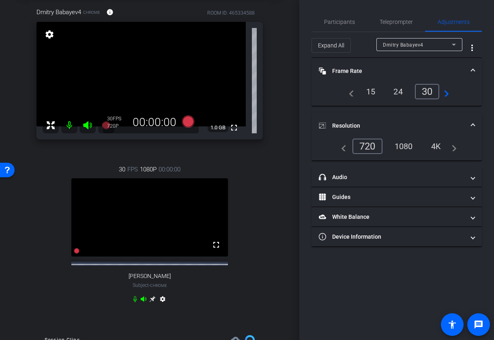
click at [404, 144] on div "1080" at bounding box center [404, 147] width 30 height 14
click at [342, 21] on span "Participants" at bounding box center [339, 22] width 31 height 6
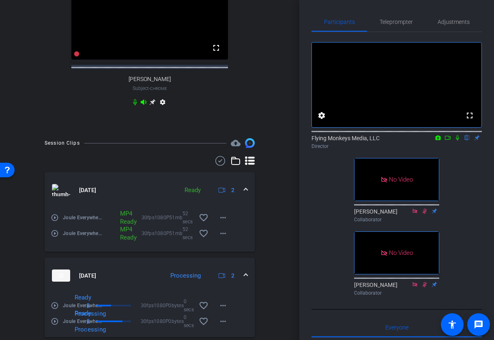
scroll to position [246, 0]
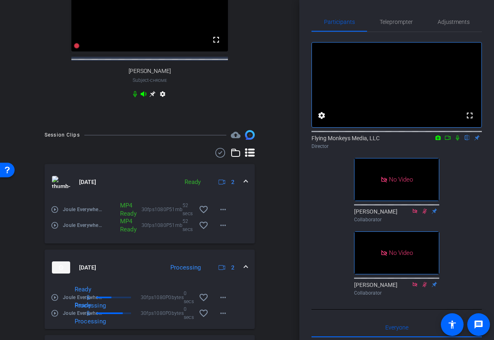
click at [457, 141] on icon at bounding box center [458, 138] width 6 height 6
click at [448, 141] on icon at bounding box center [448, 138] width 6 height 6
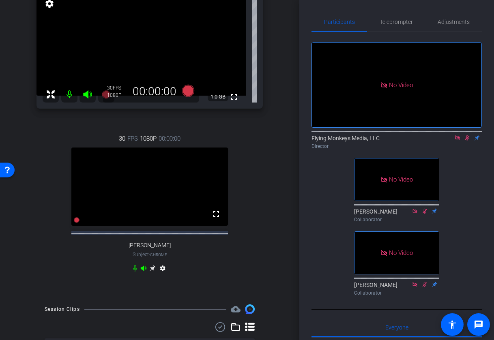
scroll to position [67, 0]
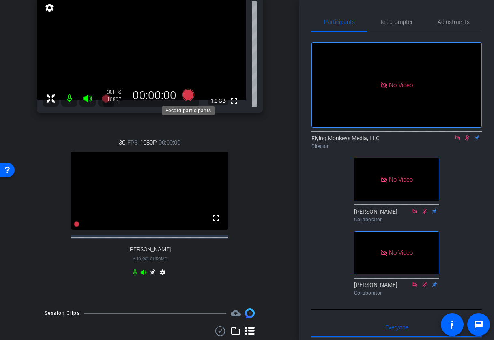
click at [187, 96] on icon at bounding box center [188, 95] width 12 height 12
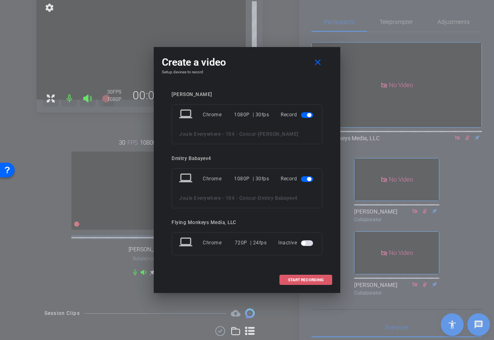
click at [307, 280] on span "START RECORDING" at bounding box center [306, 280] width 36 height 4
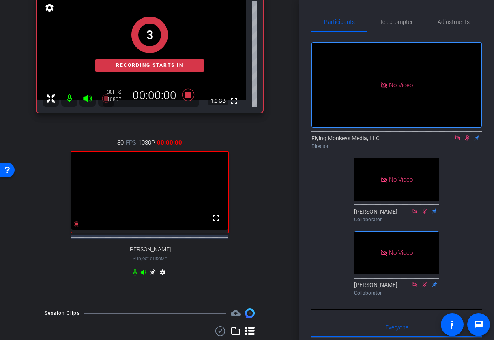
click at [151, 276] on icon at bounding box center [152, 272] width 6 height 6
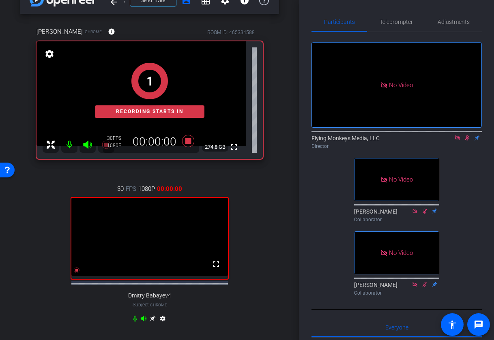
scroll to position [17, 0]
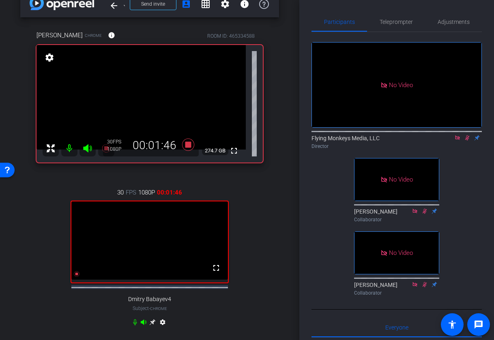
click at [468, 141] on icon at bounding box center [467, 138] width 6 height 6
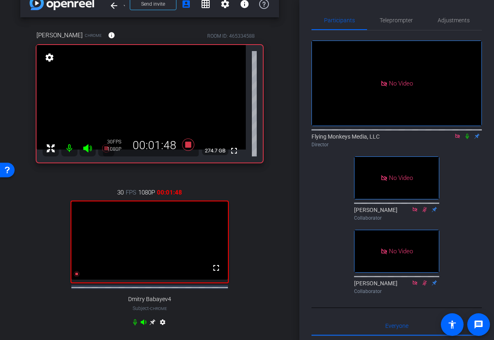
scroll to position [5, 0]
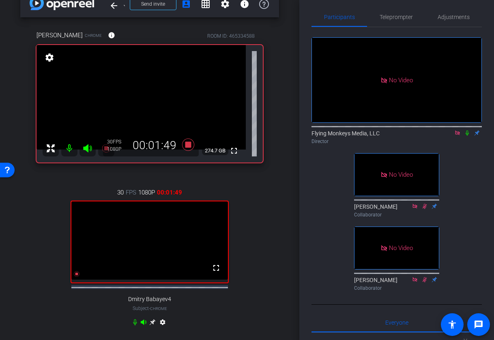
click at [153, 326] on icon at bounding box center [152, 323] width 6 height 6
click at [468, 136] on icon at bounding box center [467, 133] width 3 height 5
click at [188, 143] on icon at bounding box center [188, 145] width 12 height 12
click at [470, 136] on icon at bounding box center [467, 133] width 6 height 6
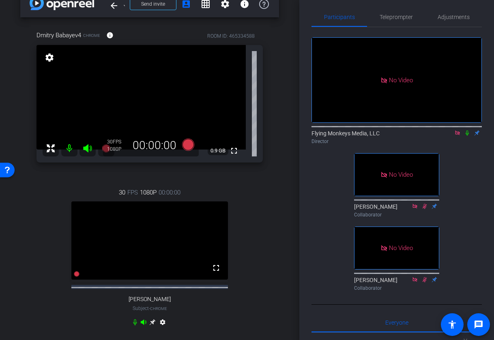
click at [460, 136] on icon at bounding box center [458, 133] width 6 height 6
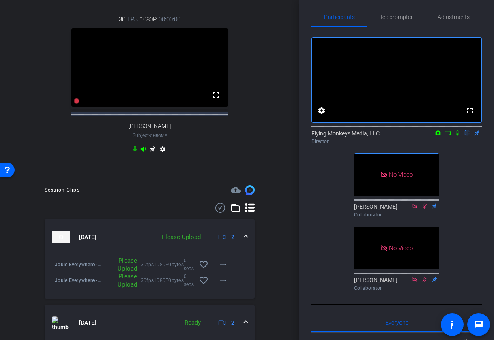
scroll to position [225, 0]
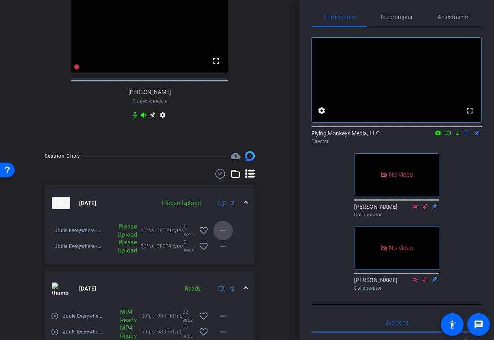
click at [217, 237] on span at bounding box center [222, 230] width 19 height 19
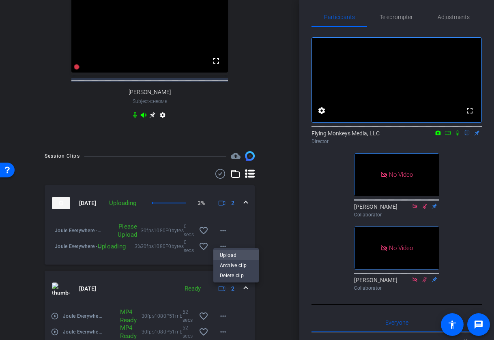
click at [233, 254] on span "Upload" at bounding box center [236, 255] width 32 height 10
click at [222, 236] on mat-icon "more_horiz" at bounding box center [223, 231] width 10 height 10
click at [227, 253] on span "Upload" at bounding box center [236, 255] width 32 height 10
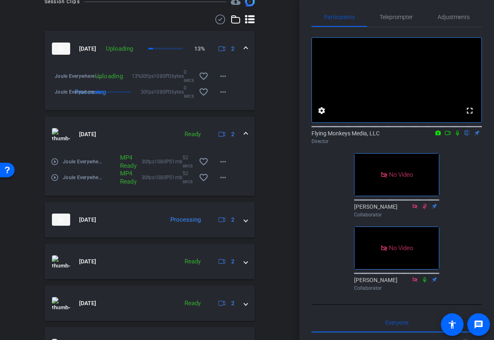
scroll to position [391, 0]
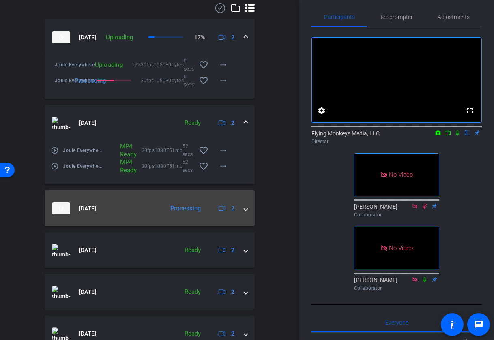
click at [244, 215] on div "Aug 29, 2025 Processing 2" at bounding box center [148, 209] width 192 height 12
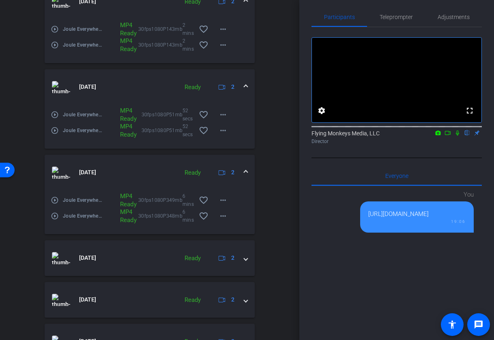
scroll to position [313, 0]
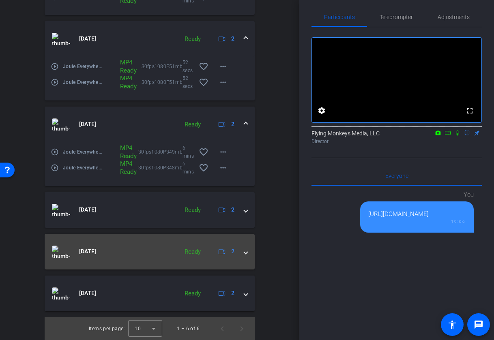
click at [248, 251] on mat-expansion-panel-header "Aug 29, 2025 Ready 2" at bounding box center [150, 252] width 210 height 36
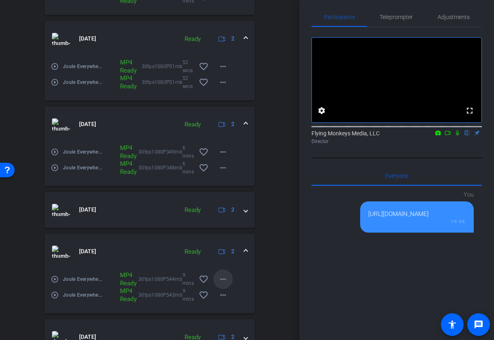
click at [224, 283] on mat-icon "more_horiz" at bounding box center [223, 280] width 10 height 10
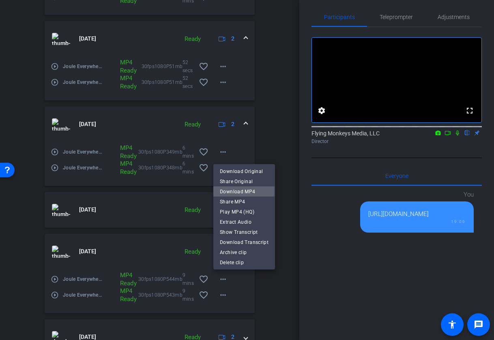
click at [241, 191] on span "Download MP4" at bounding box center [244, 192] width 49 height 10
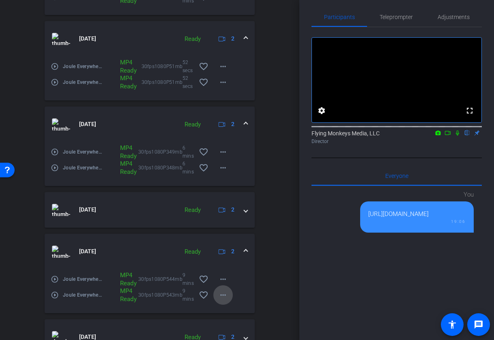
click at [220, 295] on mat-icon "more_horiz" at bounding box center [223, 296] width 10 height 10
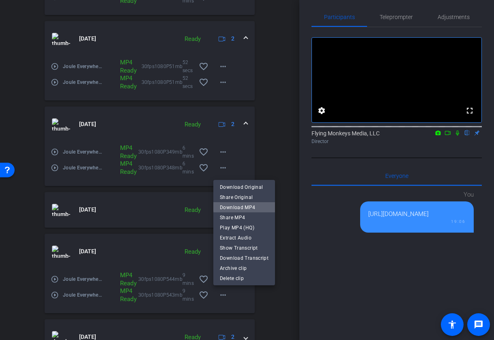
click at [244, 207] on span "Download MP4" at bounding box center [244, 208] width 49 height 10
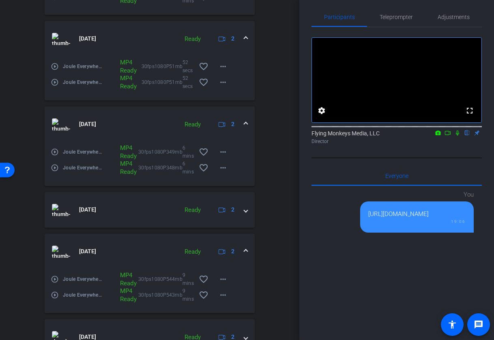
click at [246, 250] on span at bounding box center [245, 252] width 3 height 9
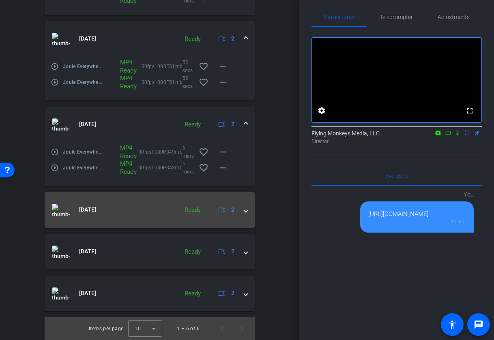
click at [247, 213] on span at bounding box center [245, 210] width 3 height 9
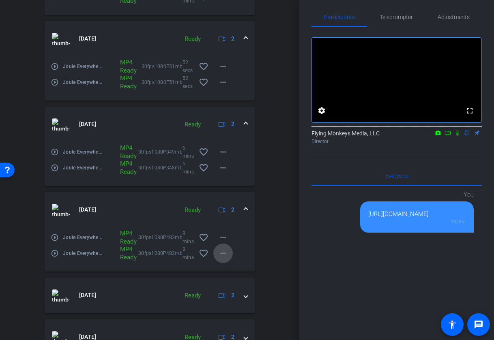
click at [222, 252] on mat-icon "more_horiz" at bounding box center [223, 254] width 10 height 10
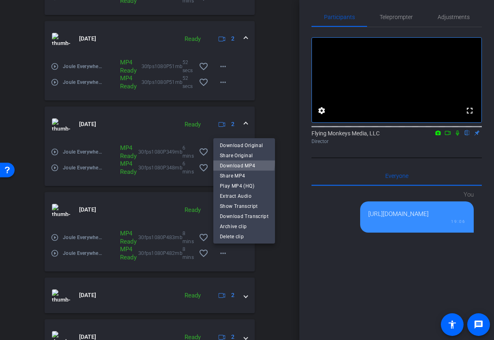
click at [241, 162] on span "Download MP4" at bounding box center [244, 166] width 49 height 10
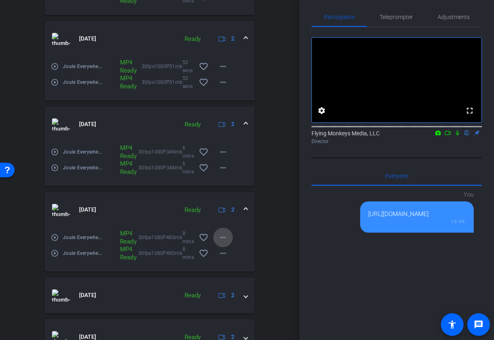
click at [224, 234] on mat-icon "more_horiz" at bounding box center [223, 238] width 10 height 10
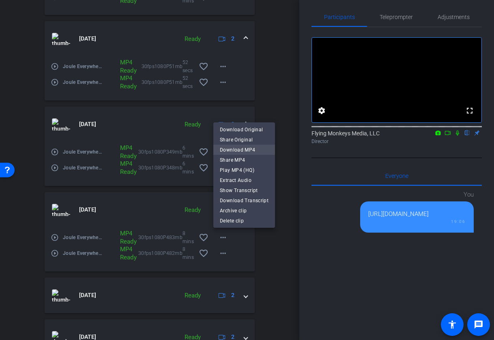
click at [248, 152] on span "Download MP4" at bounding box center [244, 150] width 49 height 10
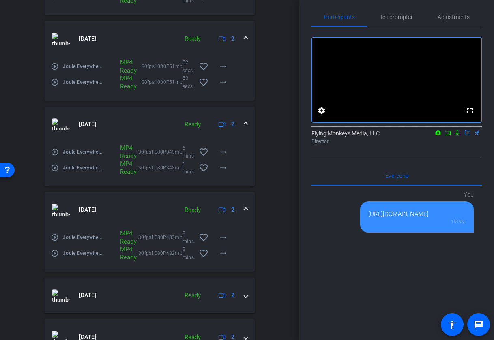
click at [458, 136] on icon at bounding box center [458, 133] width 6 height 6
click at [448, 136] on icon at bounding box center [448, 133] width 6 height 6
click at [246, 208] on span at bounding box center [245, 210] width 3 height 9
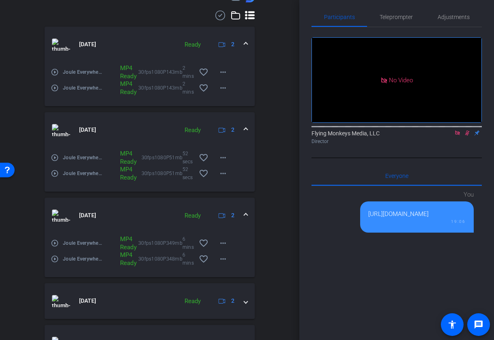
scroll to position [231, 0]
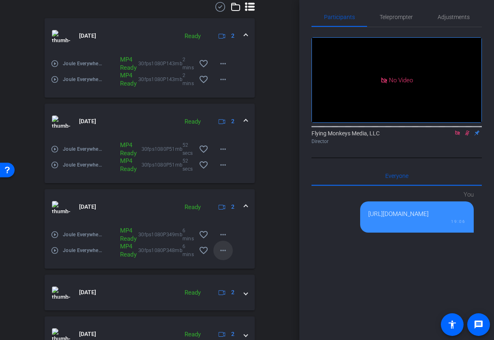
click at [222, 250] on mat-icon "more_horiz" at bounding box center [223, 251] width 10 height 10
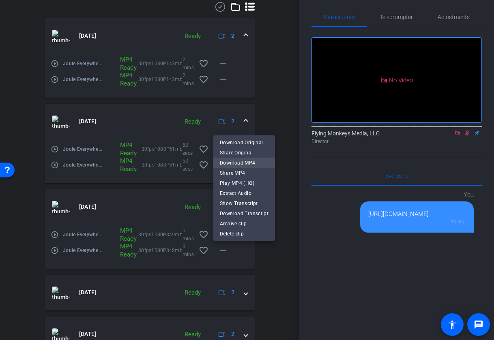
click at [251, 162] on span "Download MP4" at bounding box center [244, 163] width 49 height 10
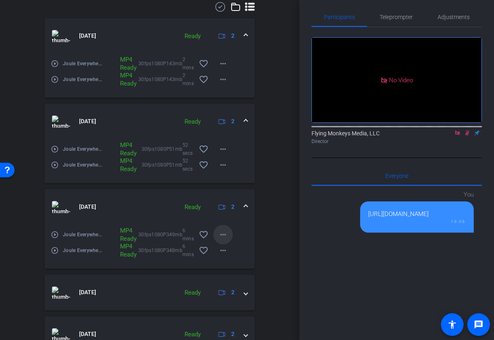
click at [222, 235] on mat-icon "more_horiz" at bounding box center [223, 235] width 10 height 10
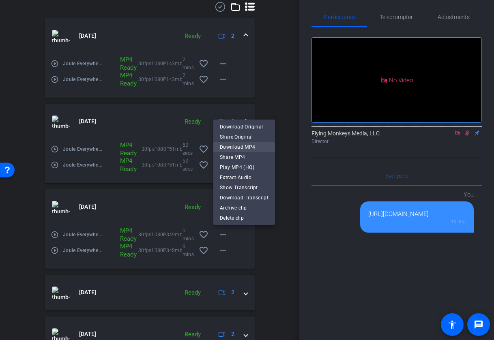
click at [250, 147] on span "Download MP4" at bounding box center [244, 147] width 49 height 10
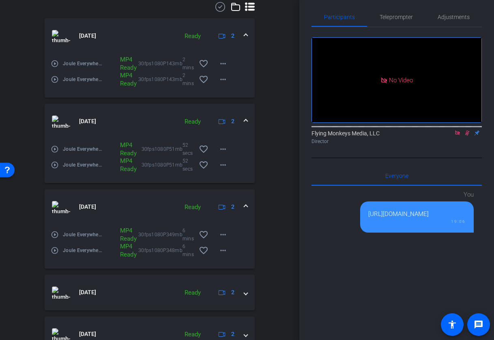
click at [244, 206] on span at bounding box center [245, 207] width 3 height 9
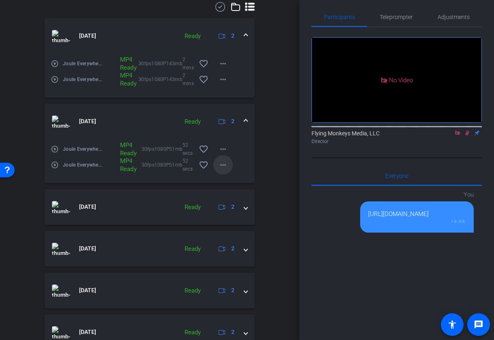
click at [222, 166] on mat-icon "more_horiz" at bounding box center [223, 165] width 10 height 10
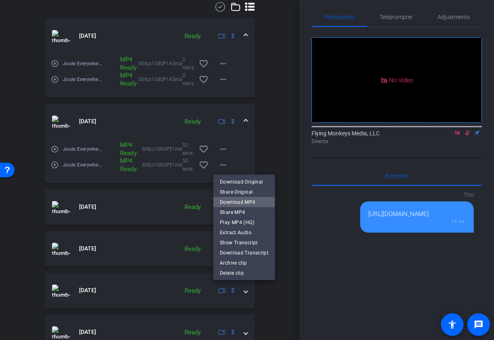
click at [238, 200] on span "Download MP4" at bounding box center [244, 203] width 49 height 10
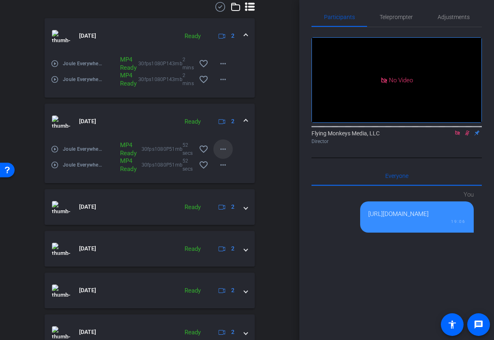
click at [224, 147] on mat-icon "more_horiz" at bounding box center [223, 149] width 10 height 10
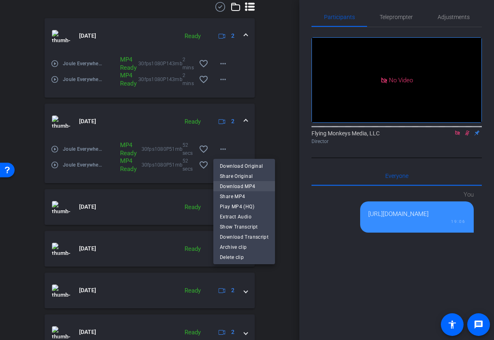
click at [244, 188] on span "Download MP4" at bounding box center [244, 187] width 49 height 10
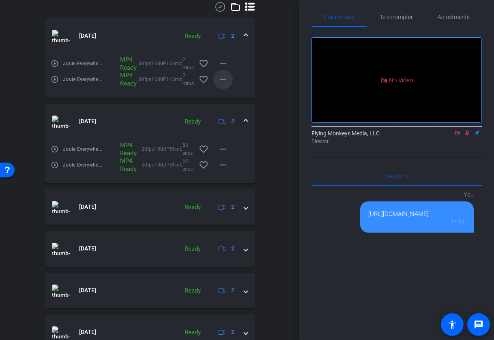
click at [222, 81] on mat-icon "more_horiz" at bounding box center [223, 80] width 10 height 10
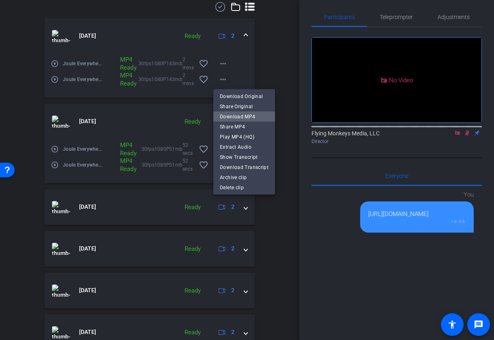
click at [246, 116] on span "Download MP4" at bounding box center [244, 117] width 49 height 10
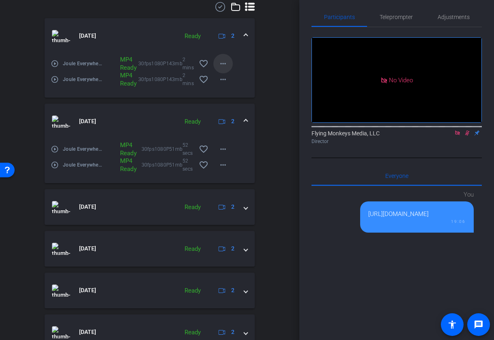
click at [223, 61] on mat-icon "more_horiz" at bounding box center [223, 64] width 10 height 10
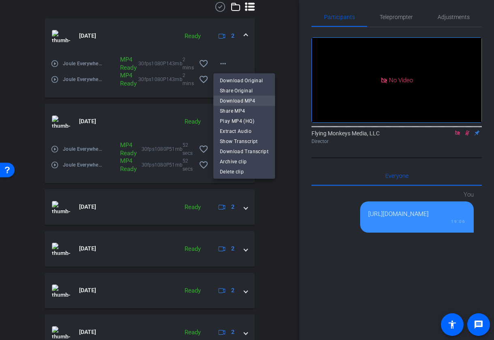
click at [244, 100] on span "Download MP4" at bounding box center [244, 101] width 49 height 10
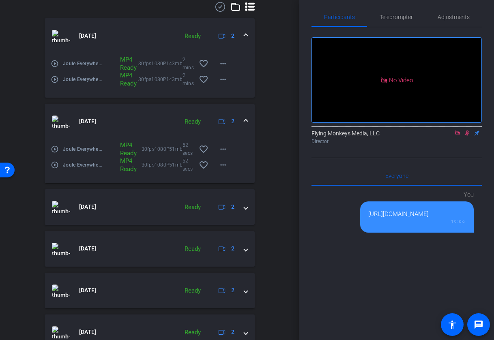
click at [246, 120] on span at bounding box center [245, 121] width 3 height 9
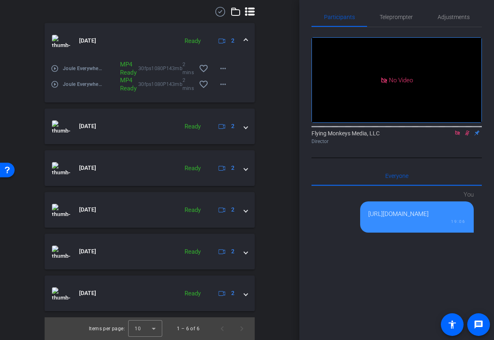
click at [244, 39] on span at bounding box center [245, 41] width 3 height 9
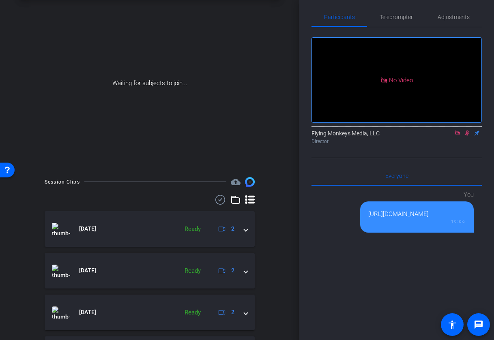
scroll to position [0, 0]
